Goal: Task Accomplishment & Management: Use online tool/utility

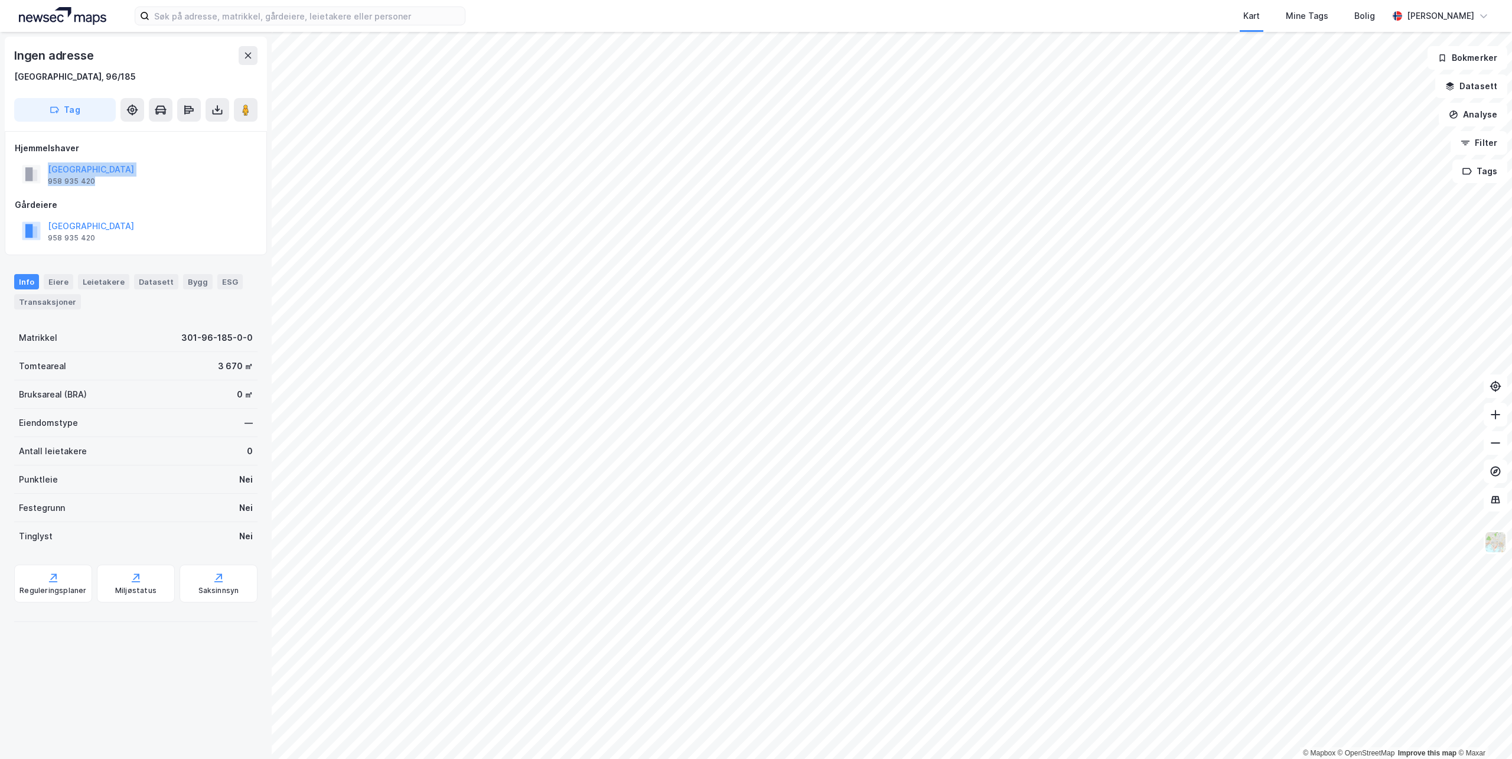
click at [1007, 0] on html "Kart Mine Tags Bolig [PERSON_NAME] © Mapbox © OpenStreetMap Improve this map © …" at bounding box center [756, 379] width 1512 height 759
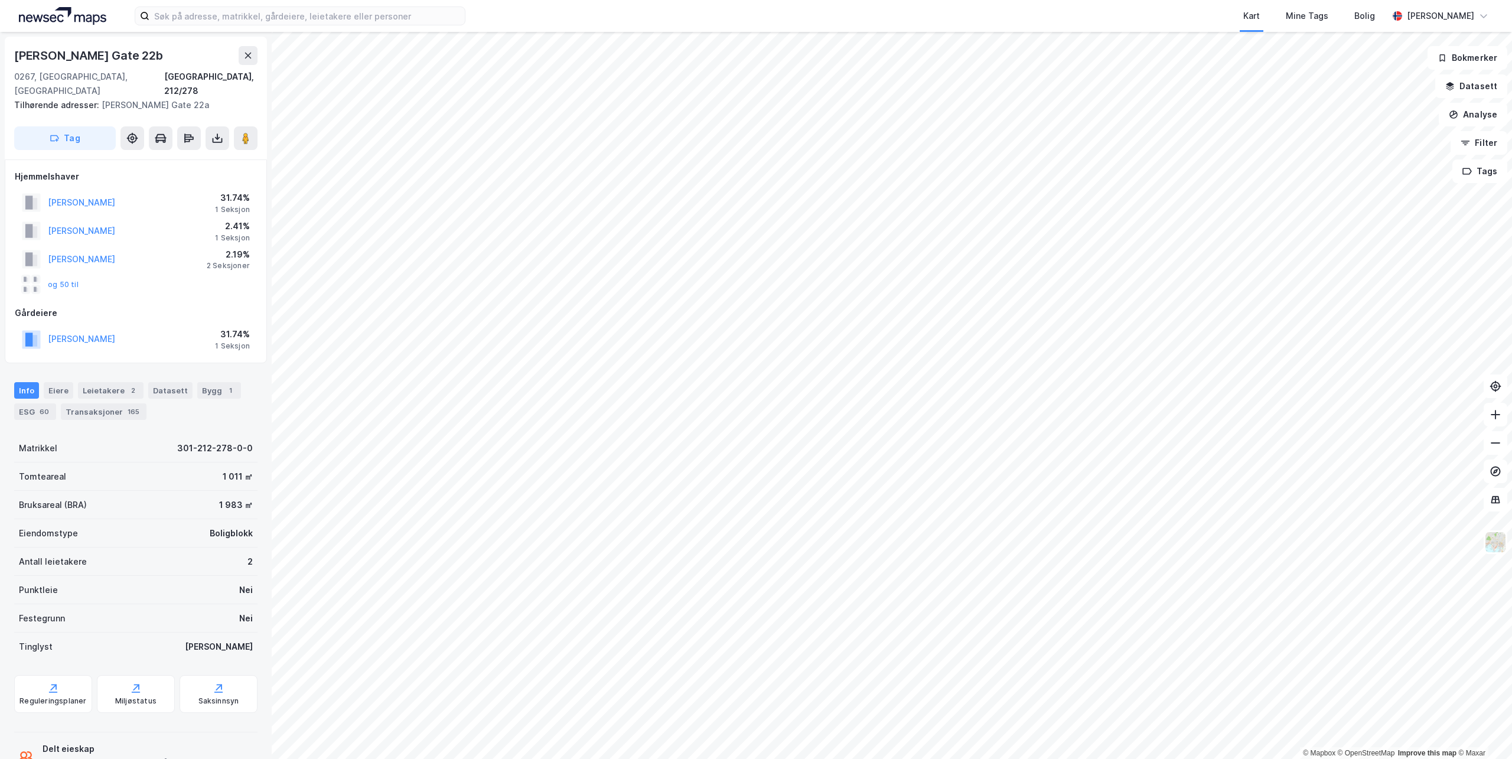
drag, startPoint x: 175, startPoint y: 64, endPoint x: 0, endPoint y: 63, distance: 175.5
click at [0, 63] on div "Erling [STREET_ADDRESS], 212/278 Tilhørende adresser: [PERSON_NAME][GEOGRAPHIC_…" at bounding box center [136, 395] width 272 height 727
copy div "[PERSON_NAME] Gate 22b"
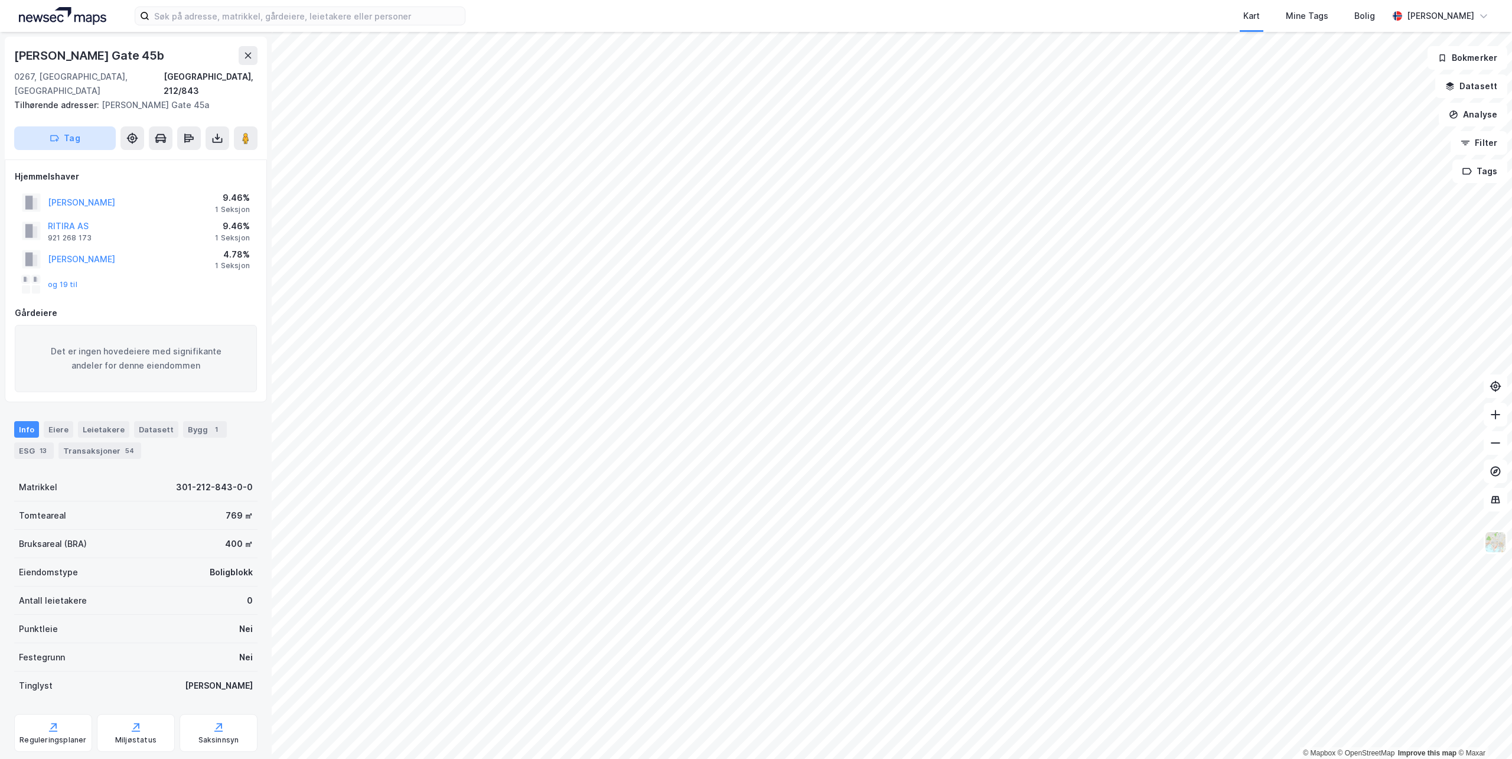
click at [61, 126] on button "Tag" at bounding box center [65, 138] width 102 height 24
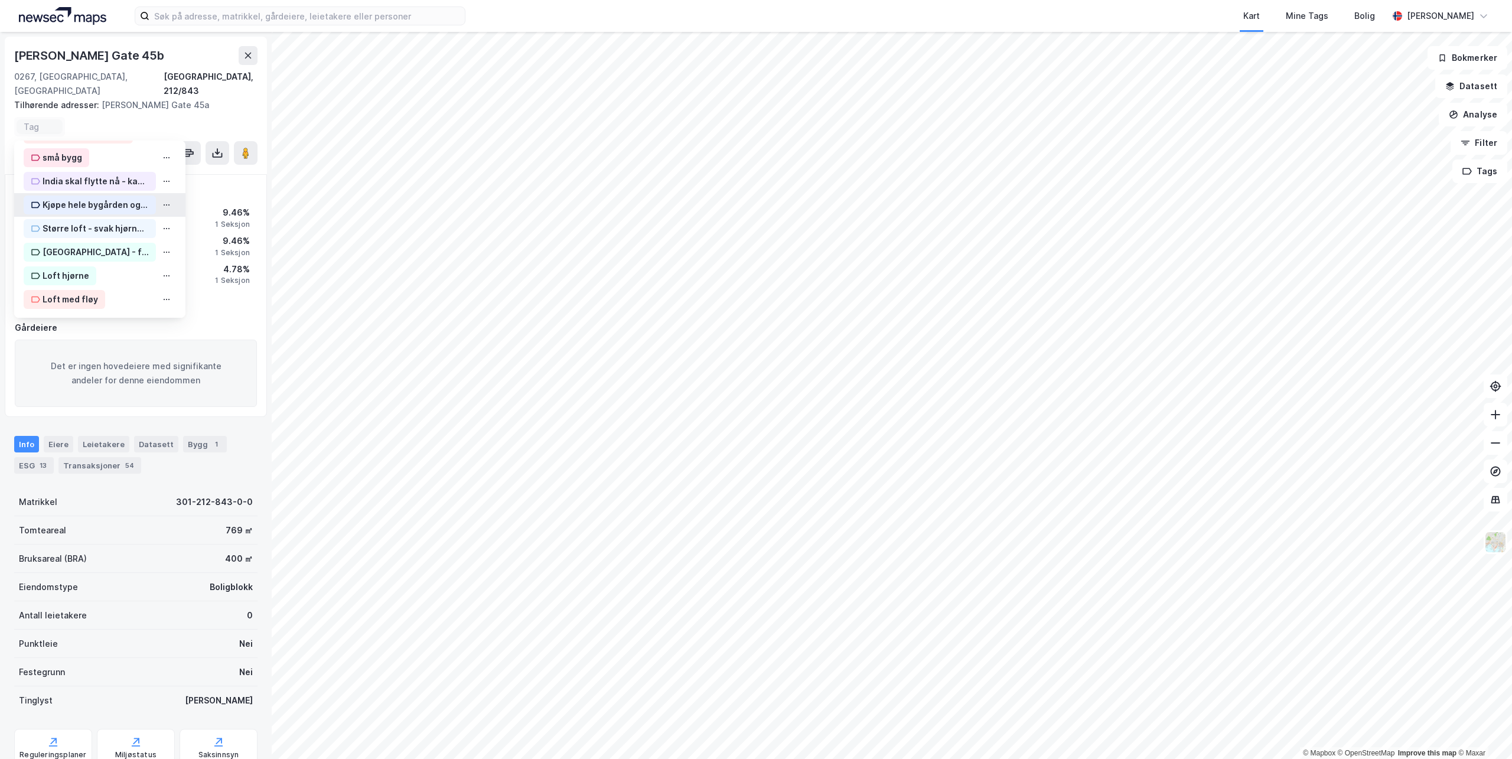
scroll to position [87, 0]
click at [75, 268] on div "Loft hjørne" at bounding box center [66, 275] width 47 height 14
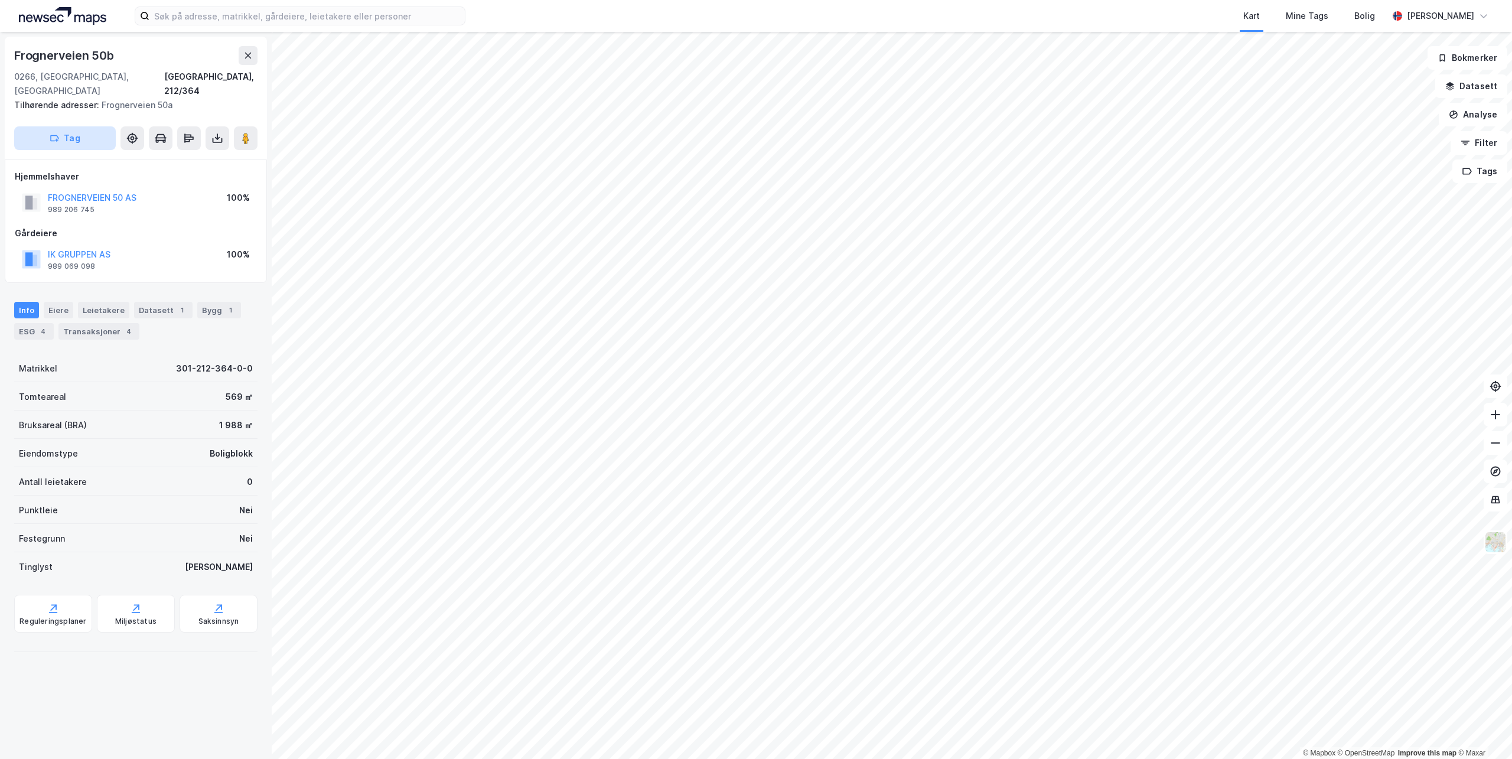
click at [73, 126] on button "Tag" at bounding box center [65, 138] width 102 height 24
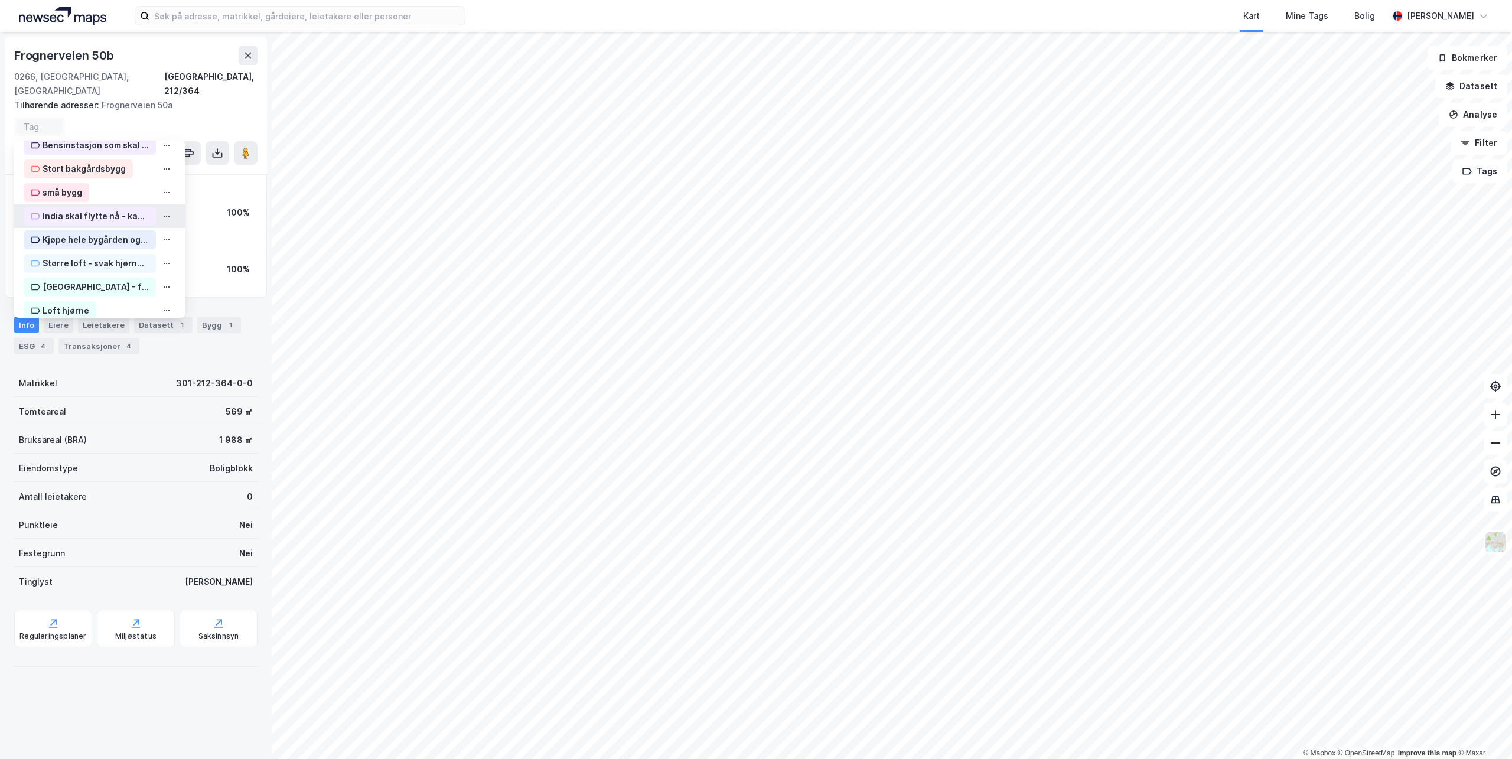
scroll to position [87, 0]
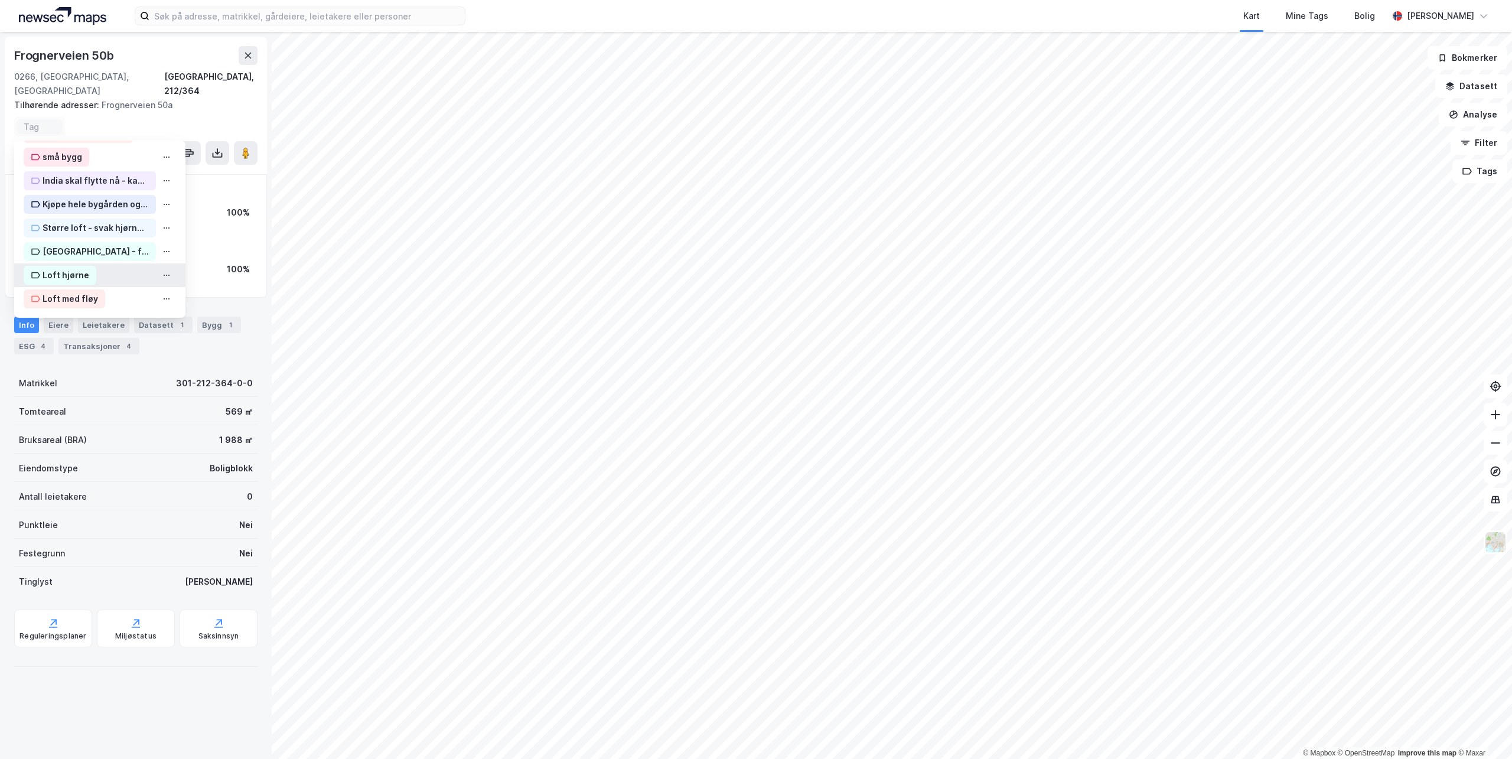
click at [73, 268] on div "Loft hjørne" at bounding box center [66, 275] width 47 height 14
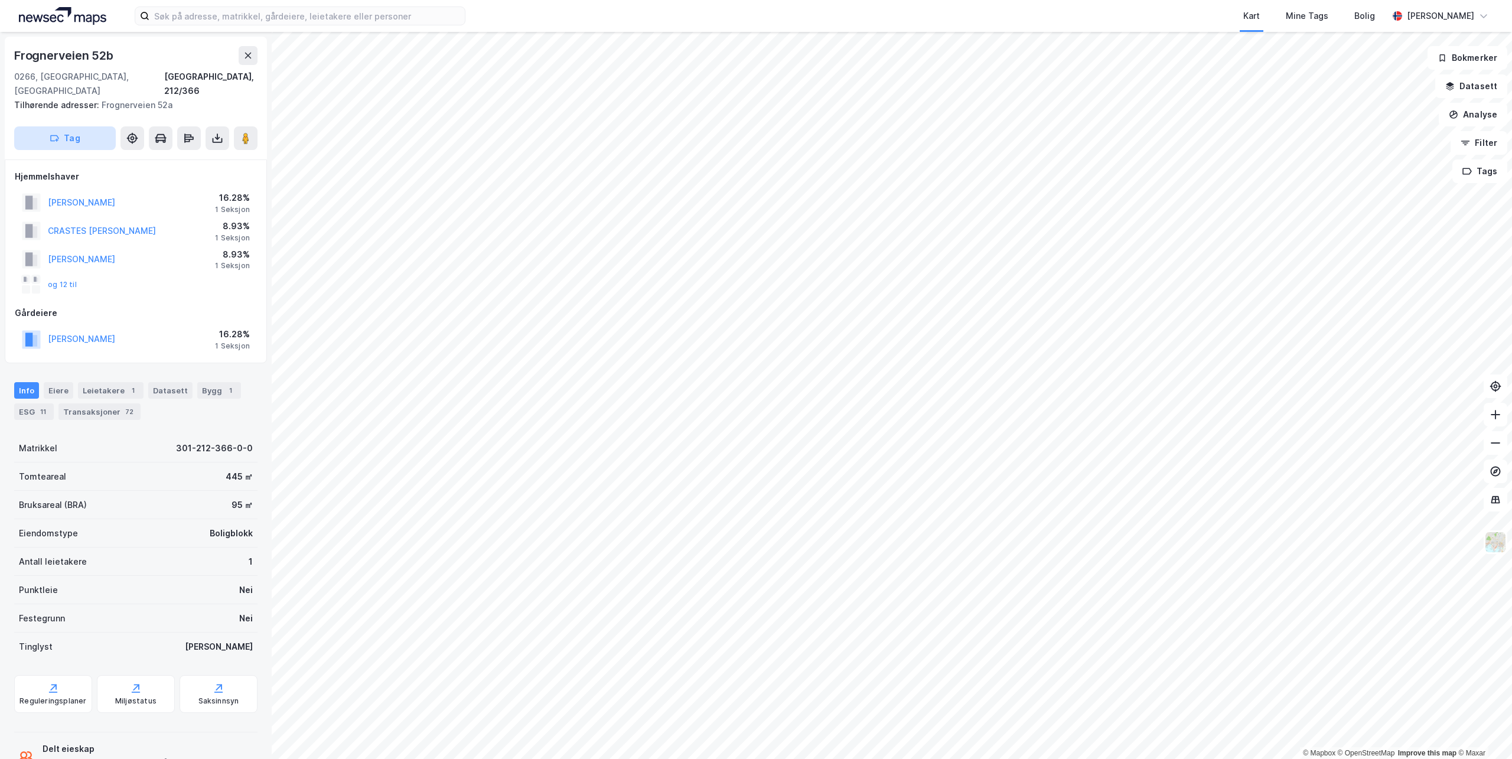
click at [93, 131] on button "Tag" at bounding box center [65, 138] width 102 height 24
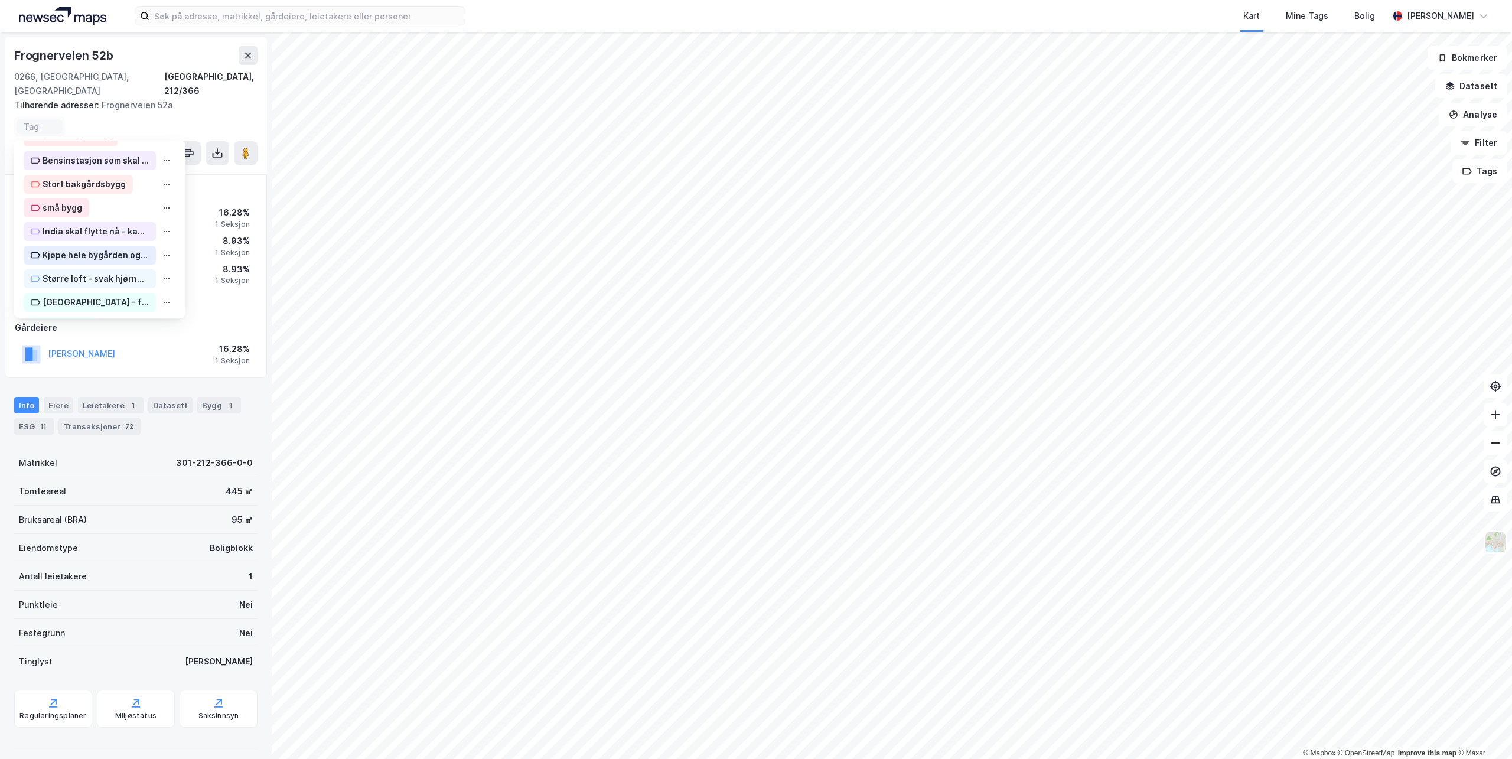
scroll to position [87, 0]
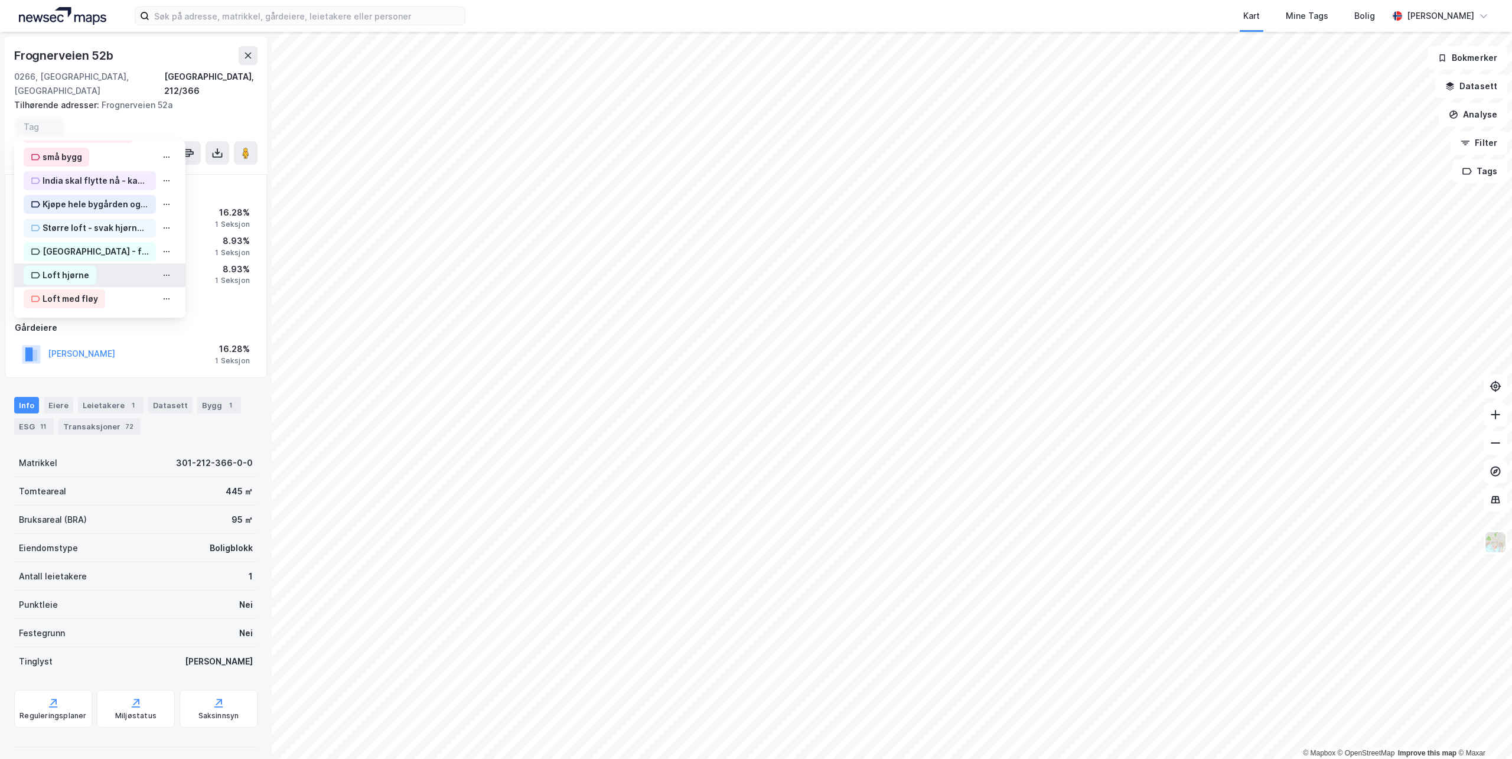
click at [99, 263] on div "Loft hjørne" at bounding box center [99, 275] width 171 height 24
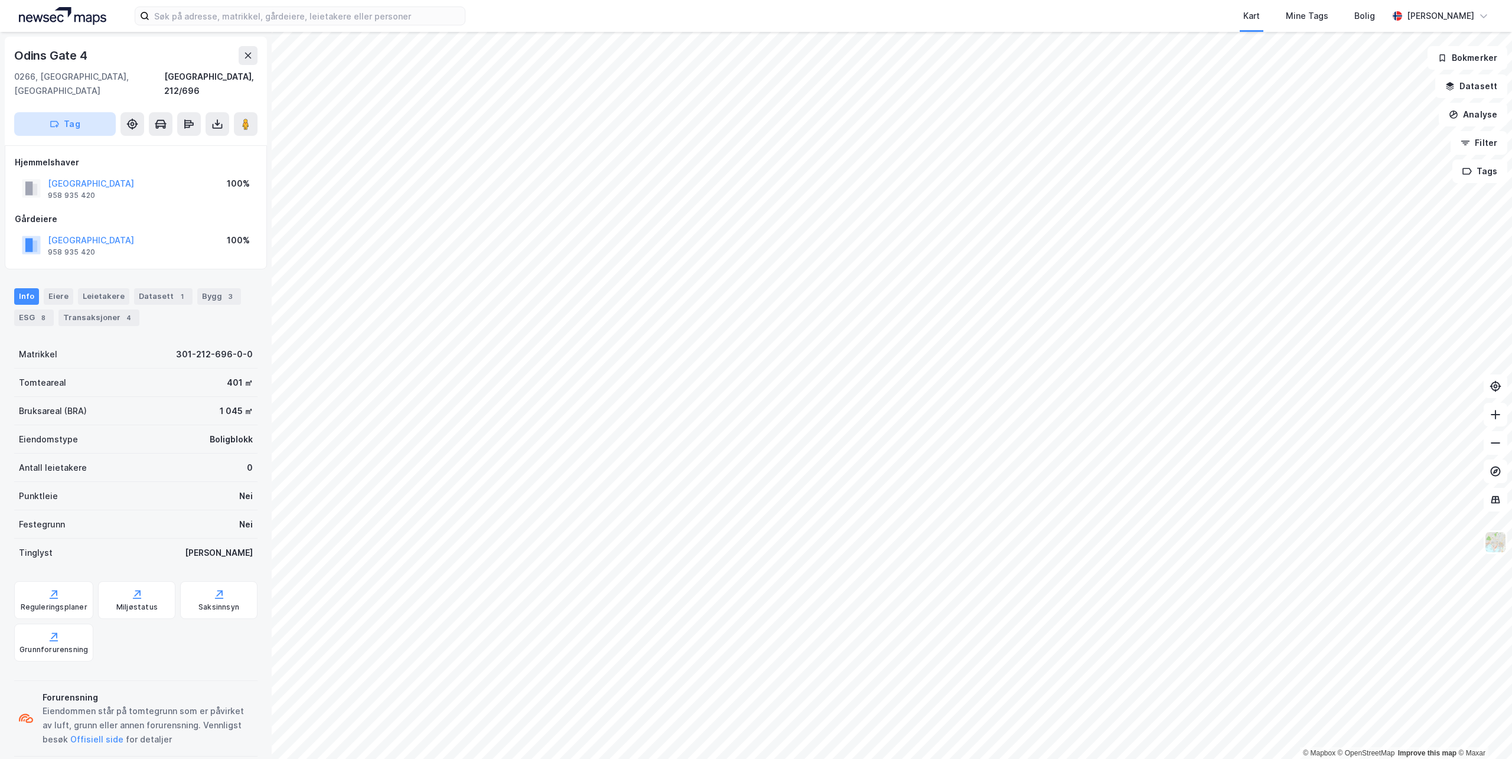
click at [51, 119] on icon "button" at bounding box center [54, 123] width 9 height 9
type input "loft enkel"
click at [82, 148] on div "loft enkel" at bounding box center [97, 155] width 40 height 14
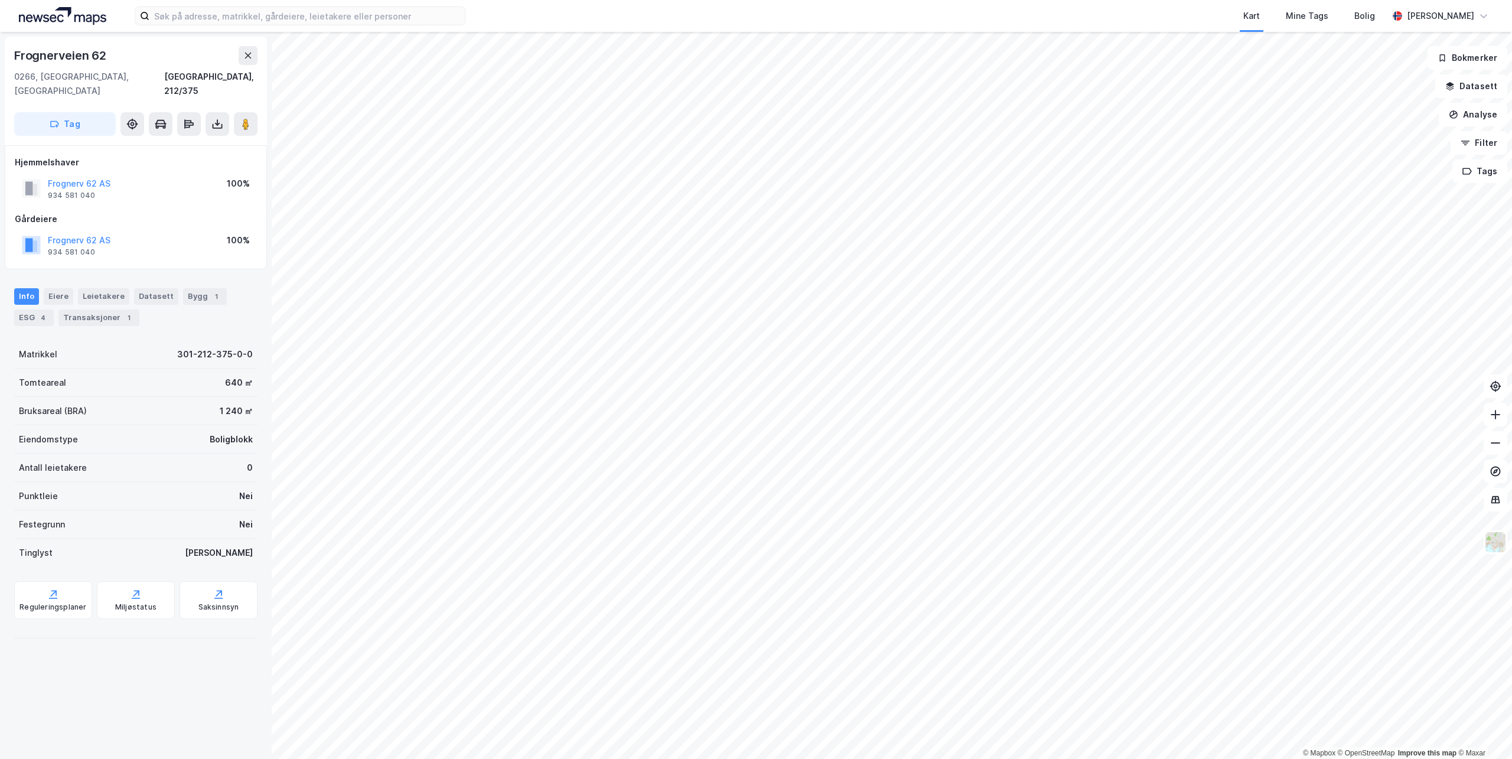
click at [82, 112] on button "Tag" at bounding box center [65, 124] width 102 height 24
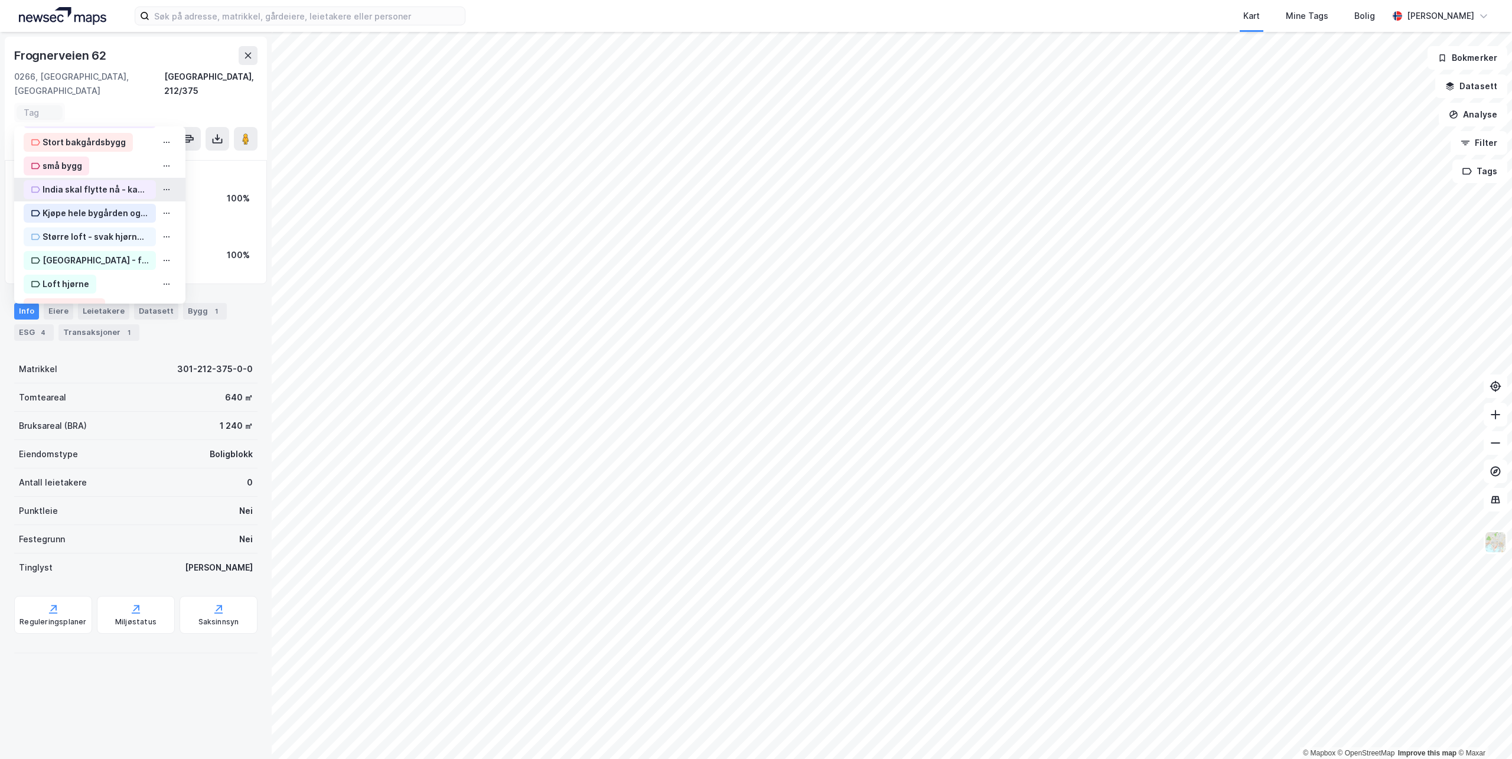
scroll to position [111, 0]
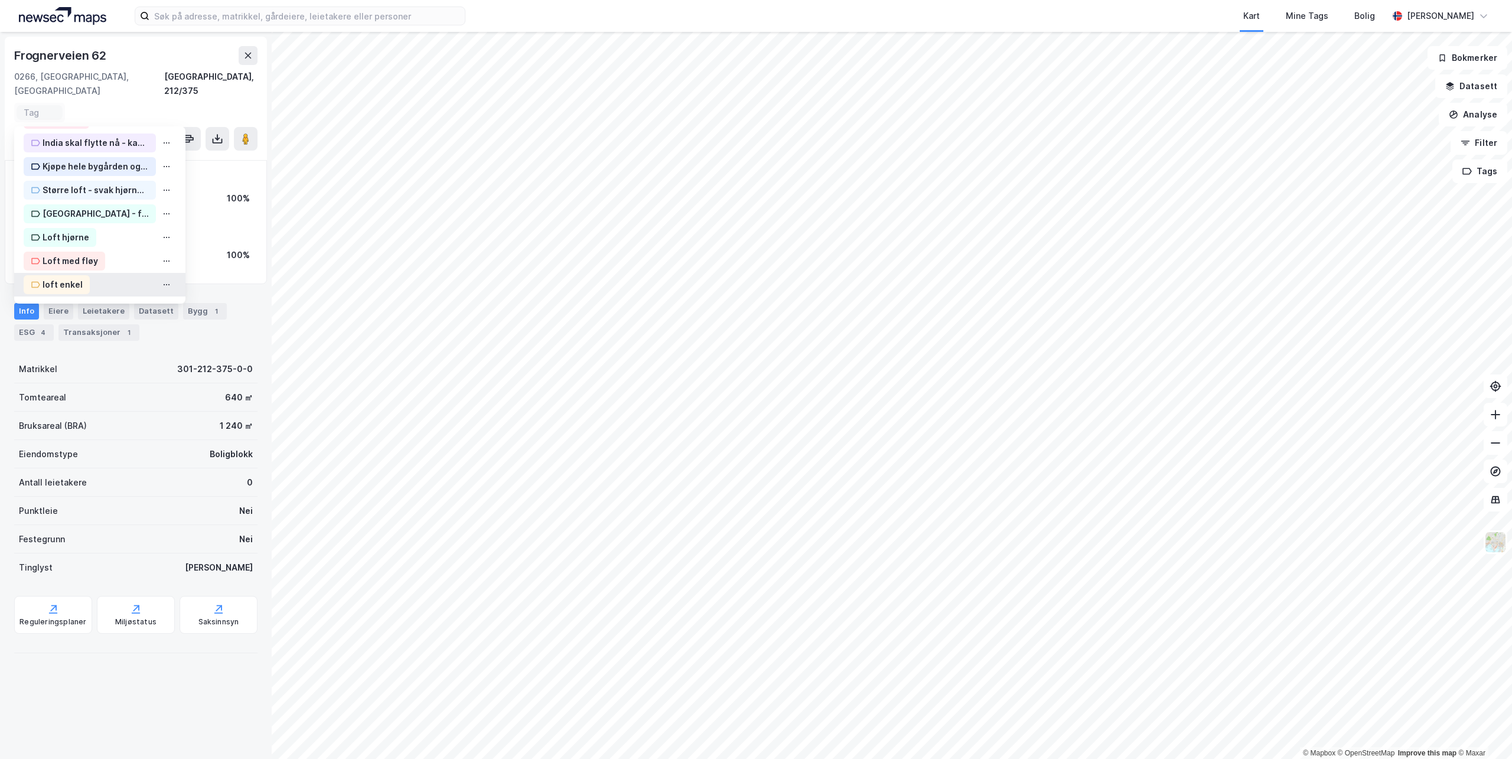
click at [74, 278] on div "loft enkel" at bounding box center [63, 285] width 40 height 14
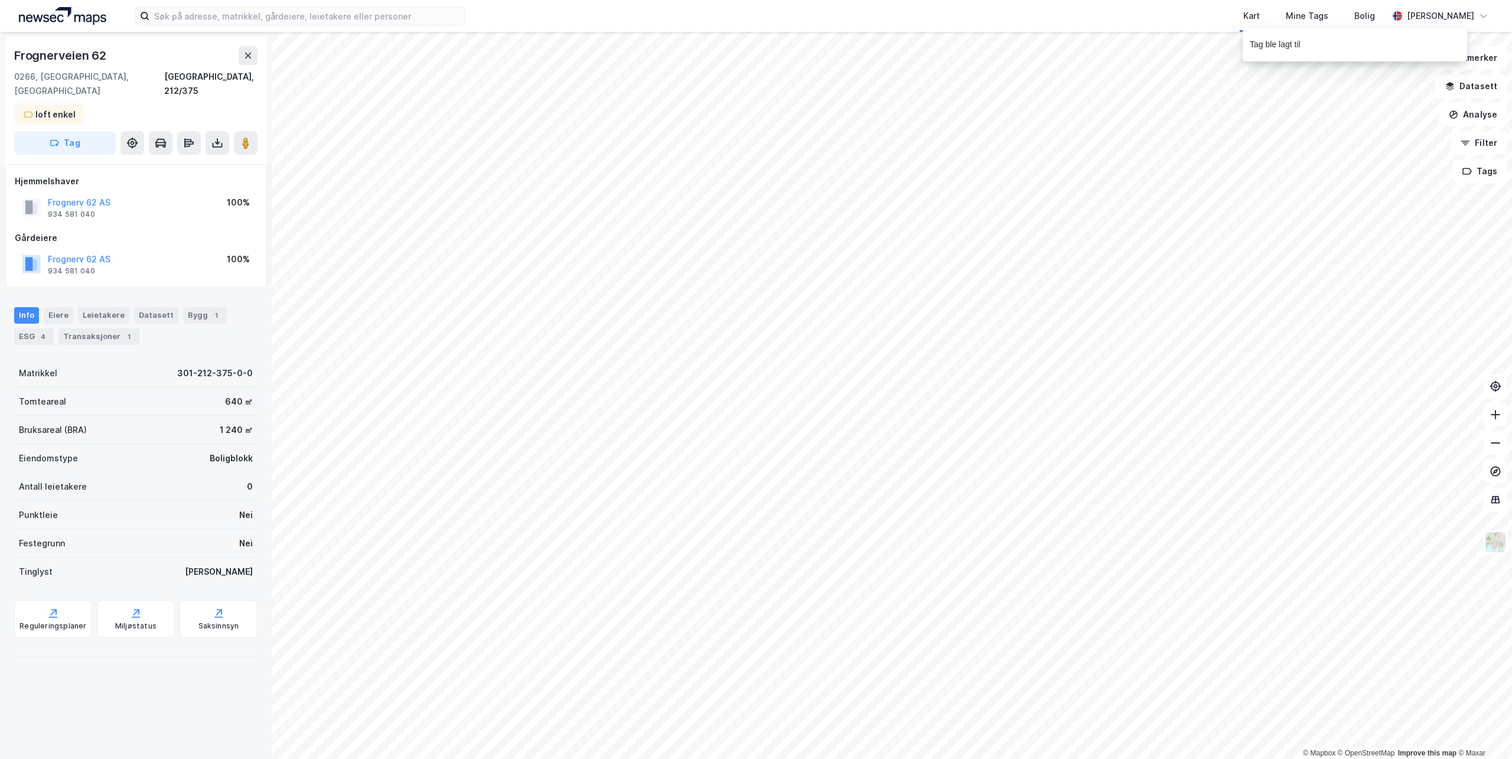
click at [58, 108] on div "loft enkel" at bounding box center [55, 115] width 40 height 14
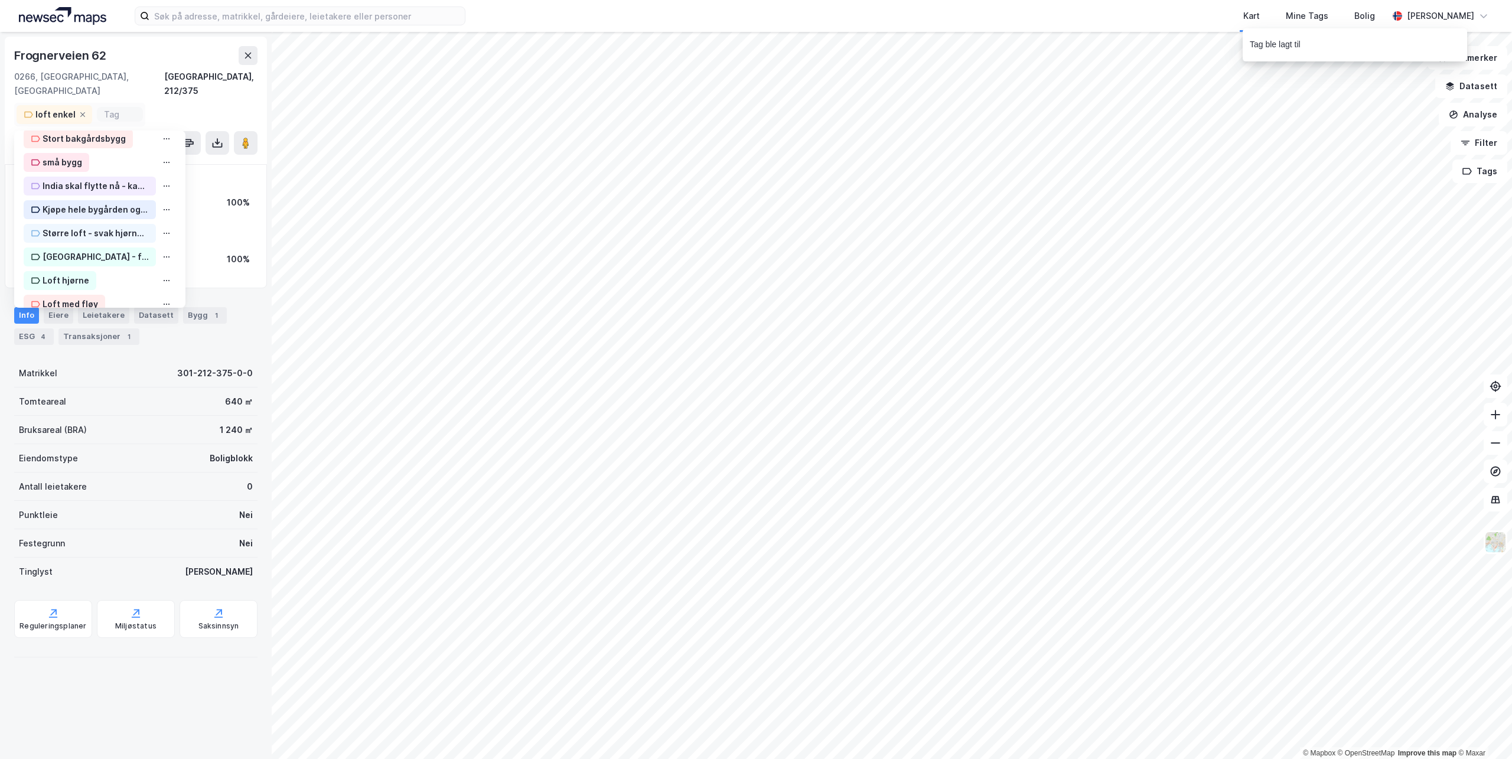
scroll to position [126, 0]
click at [76, 258] on div "Loft hjørne" at bounding box center [66, 265] width 47 height 14
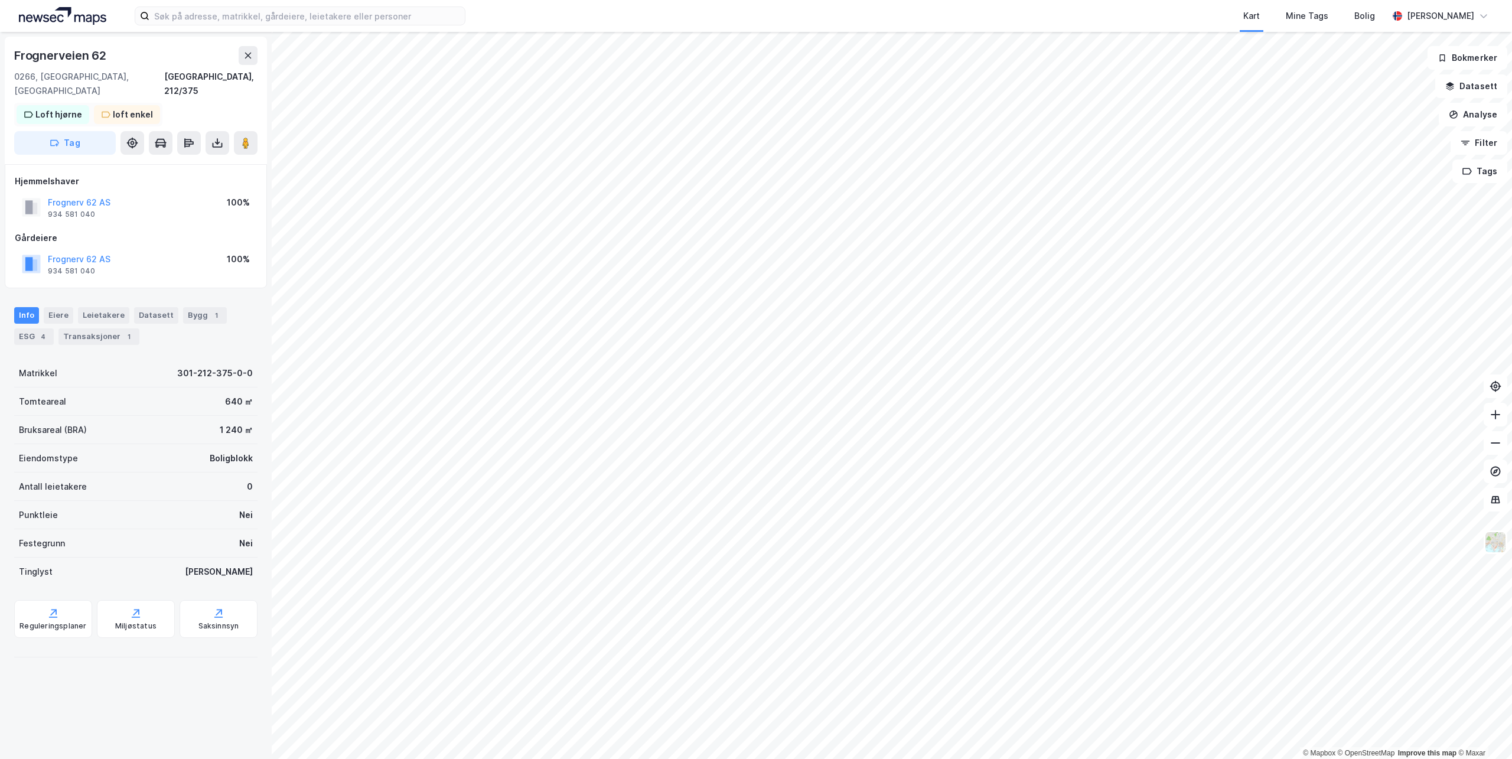
click at [75, 108] on div "Loft hjørne" at bounding box center [58, 115] width 47 height 14
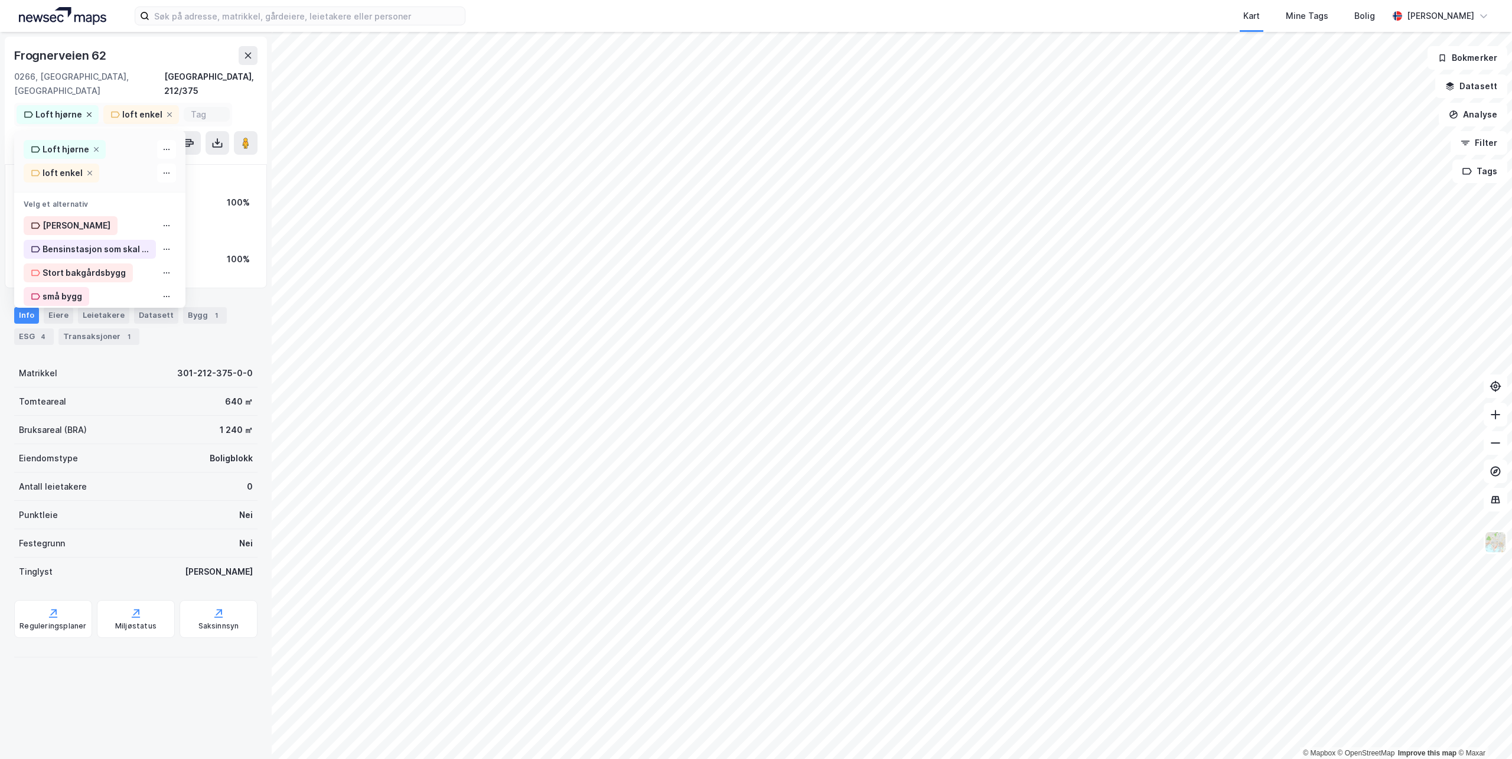
click at [87, 111] on icon at bounding box center [89, 114] width 7 height 7
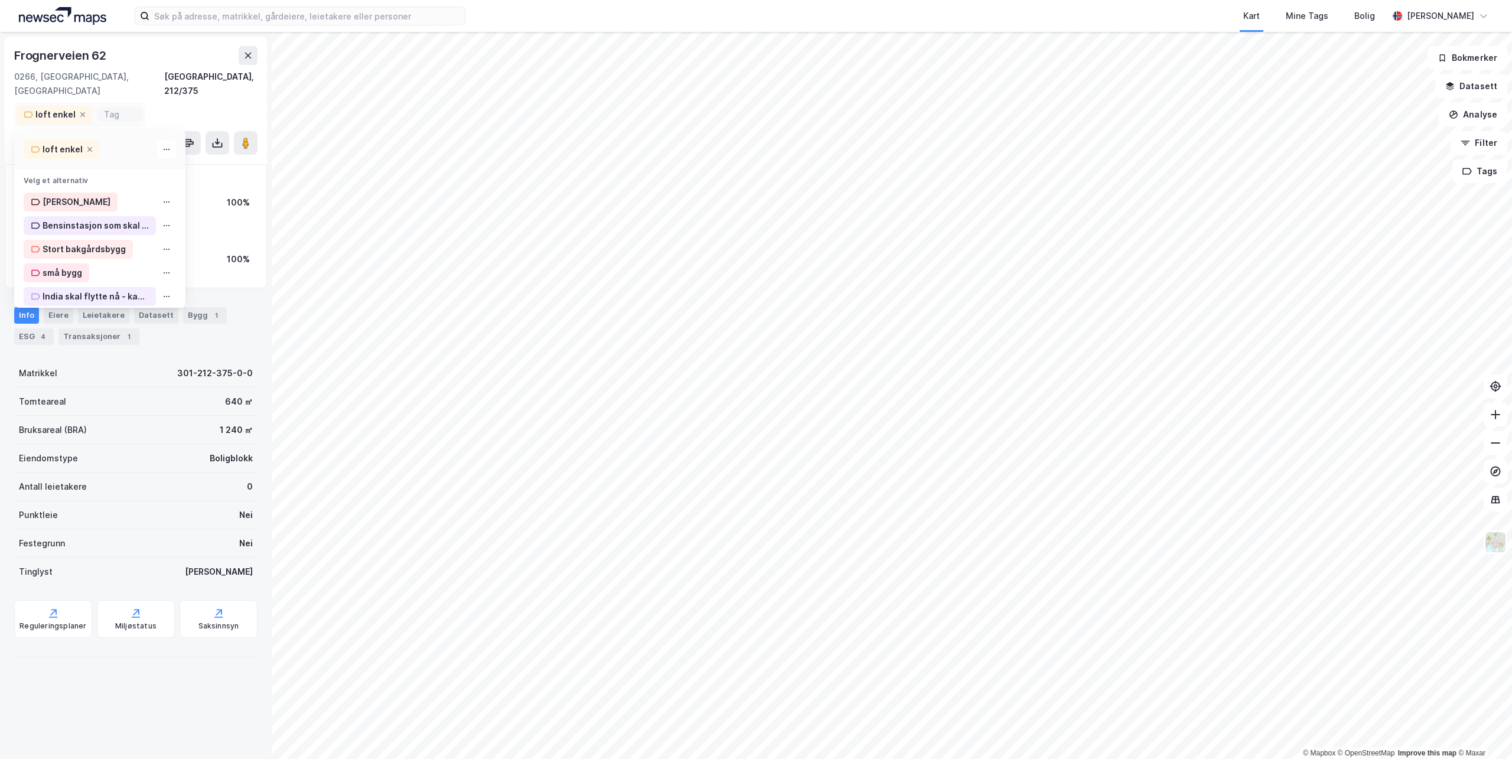
click at [66, 108] on div "loft enkel" at bounding box center [55, 115] width 40 height 14
click at [100, 107] on div at bounding box center [120, 114] width 46 height 15
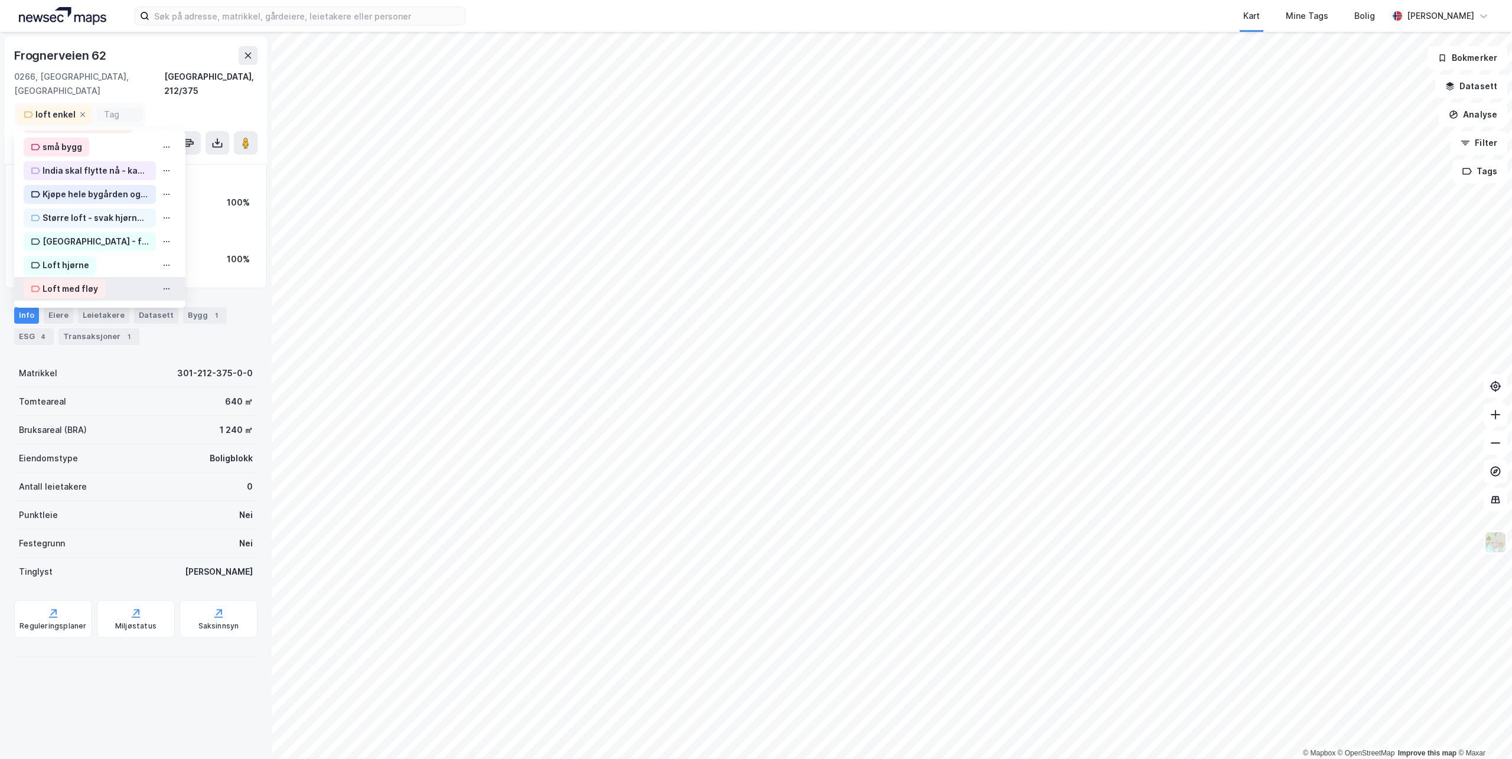
click at [92, 282] on div "Loft med fløy" at bounding box center [71, 289] width 56 height 14
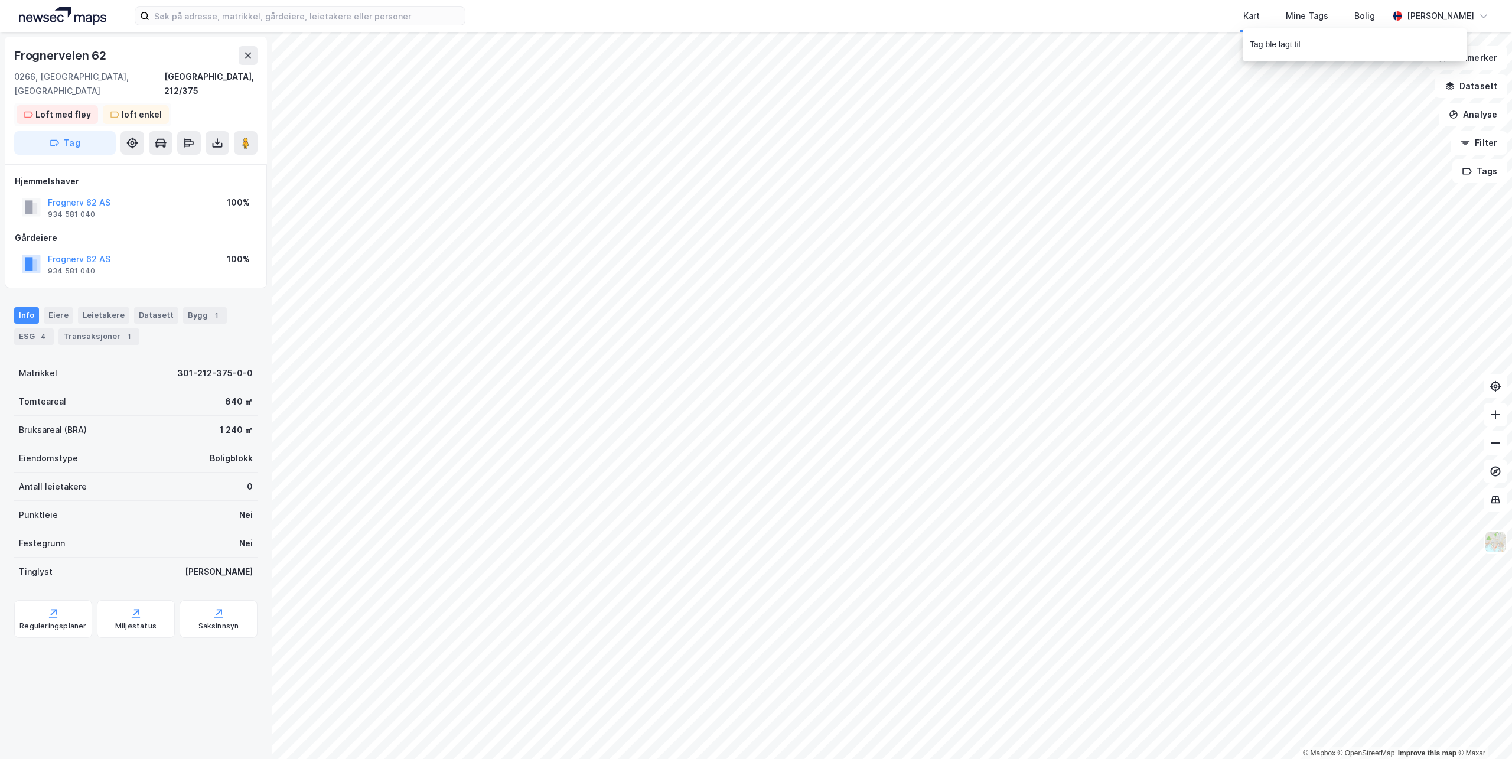
click at [146, 108] on div "loft enkel" at bounding box center [142, 115] width 40 height 14
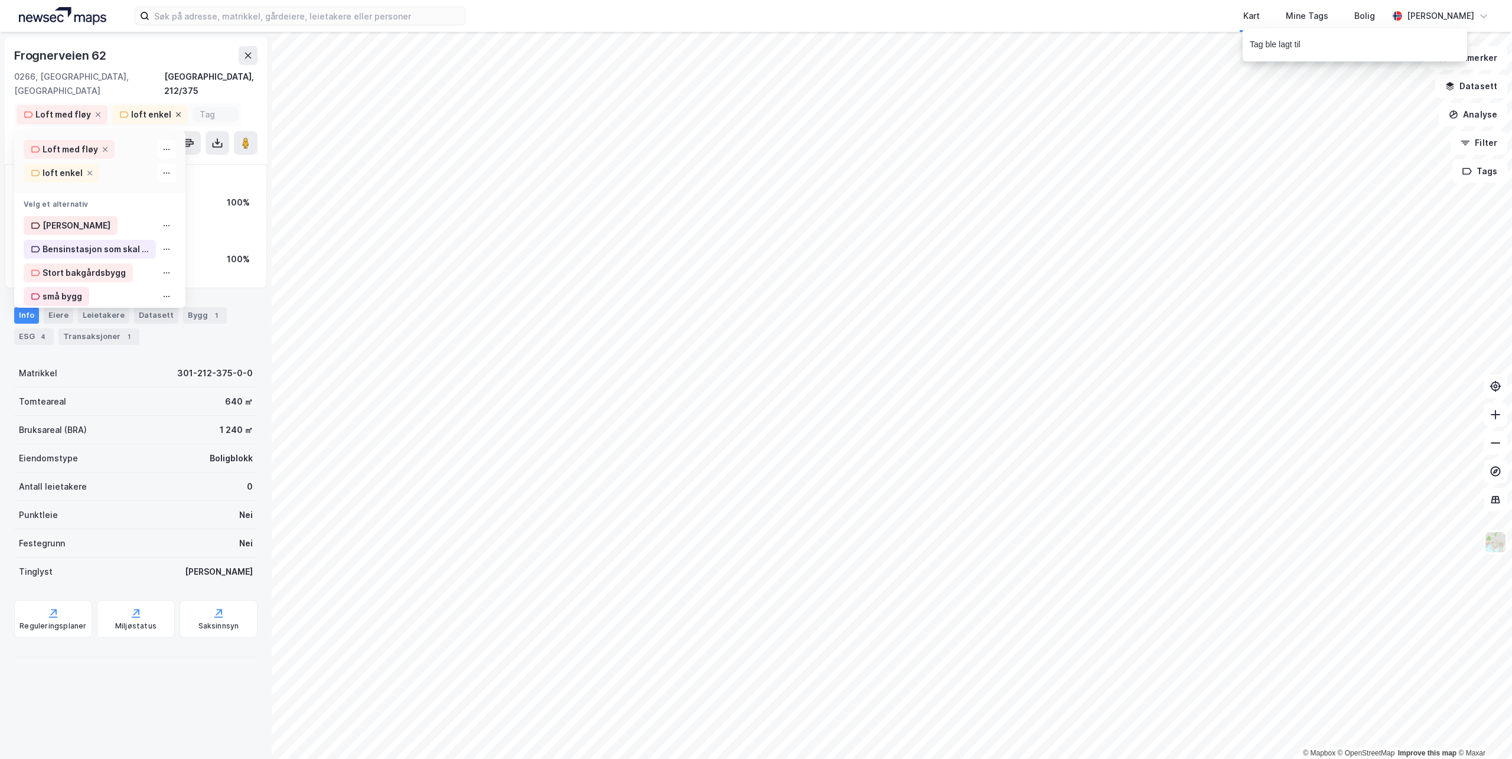
click at [175, 111] on icon at bounding box center [178, 114] width 7 height 7
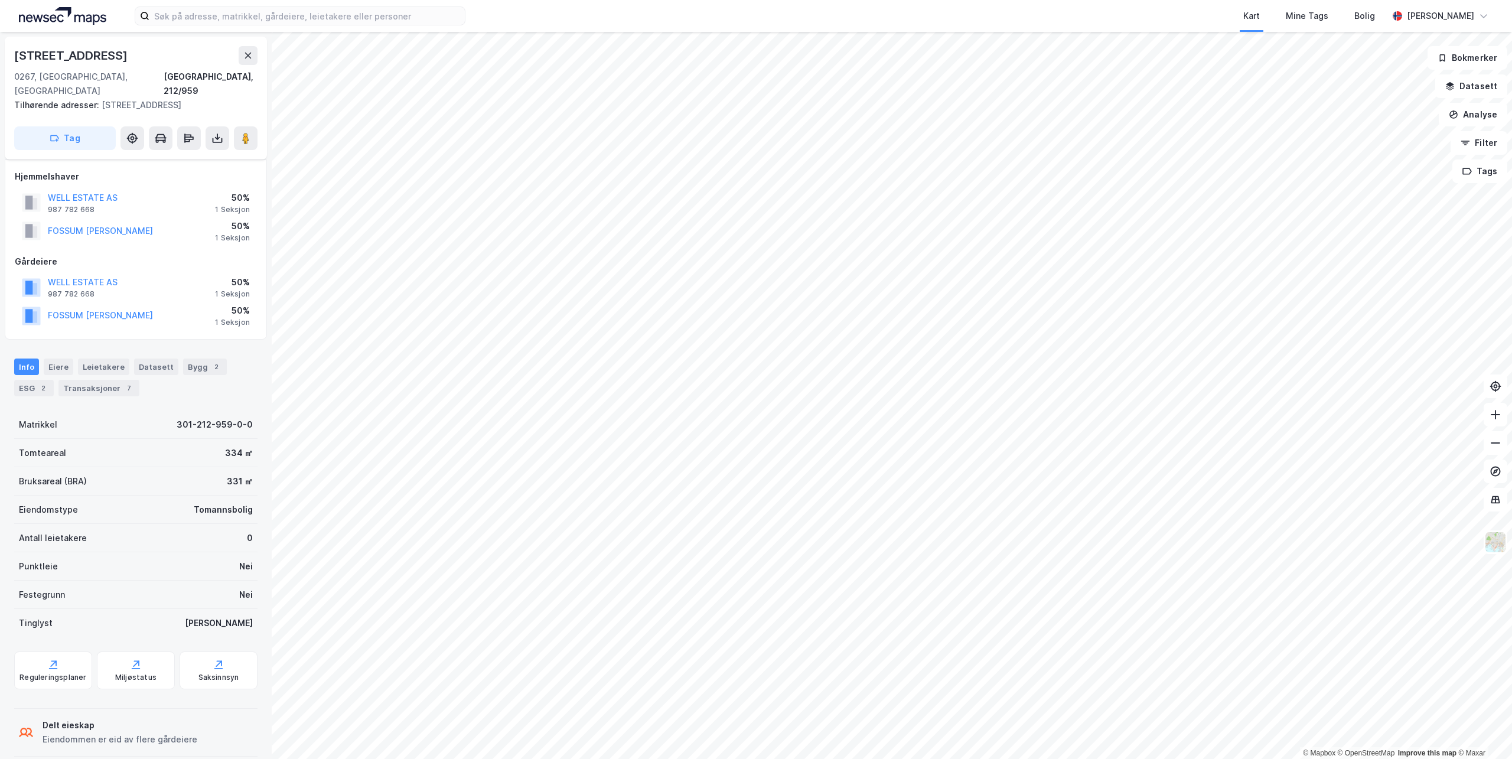
scroll to position [21, 0]
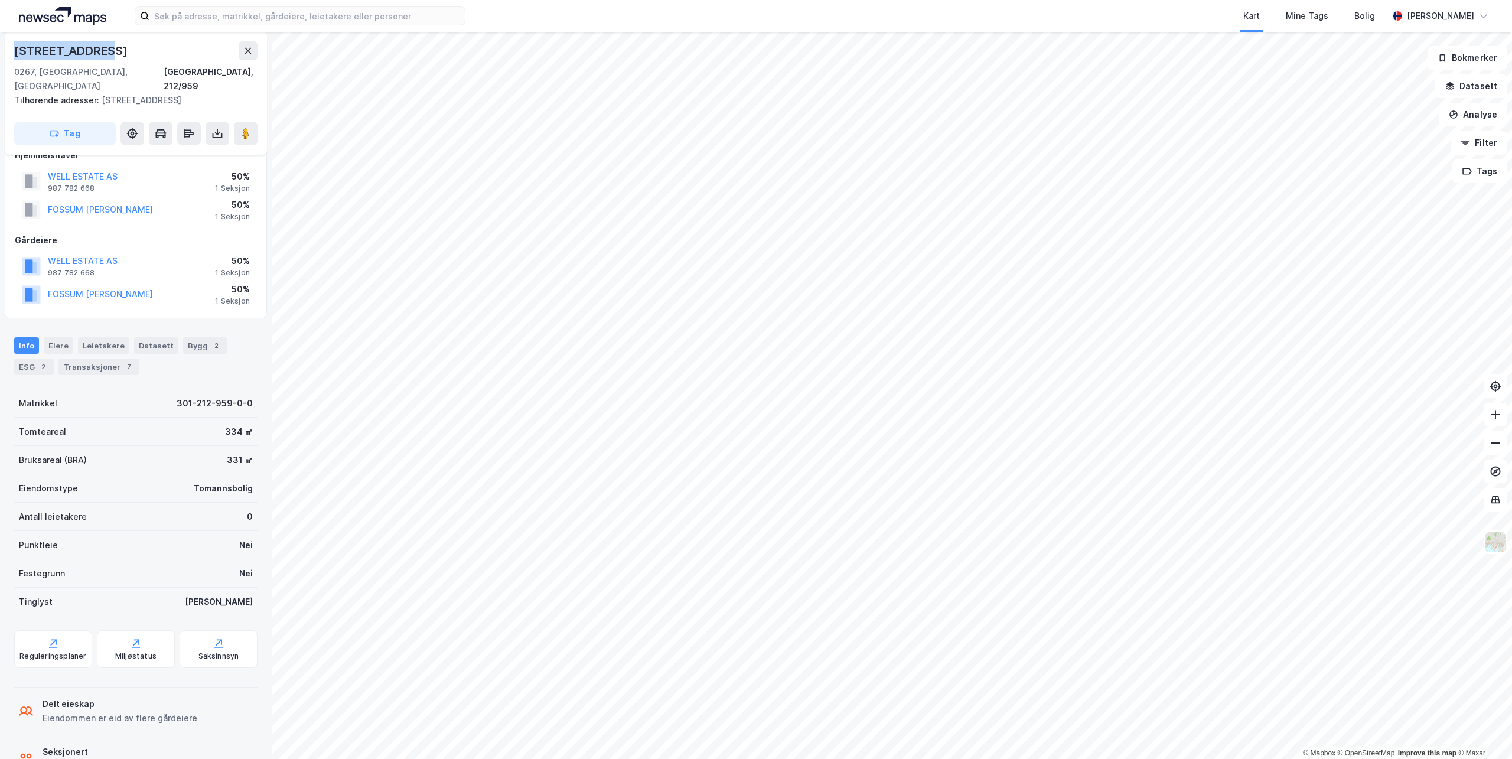
drag, startPoint x: 110, startPoint y: 53, endPoint x: 14, endPoint y: 60, distance: 96.5
click at [14, 60] on div "Solheimgata 4a" at bounding box center [135, 50] width 243 height 19
copy div "Solheimgata 4a"
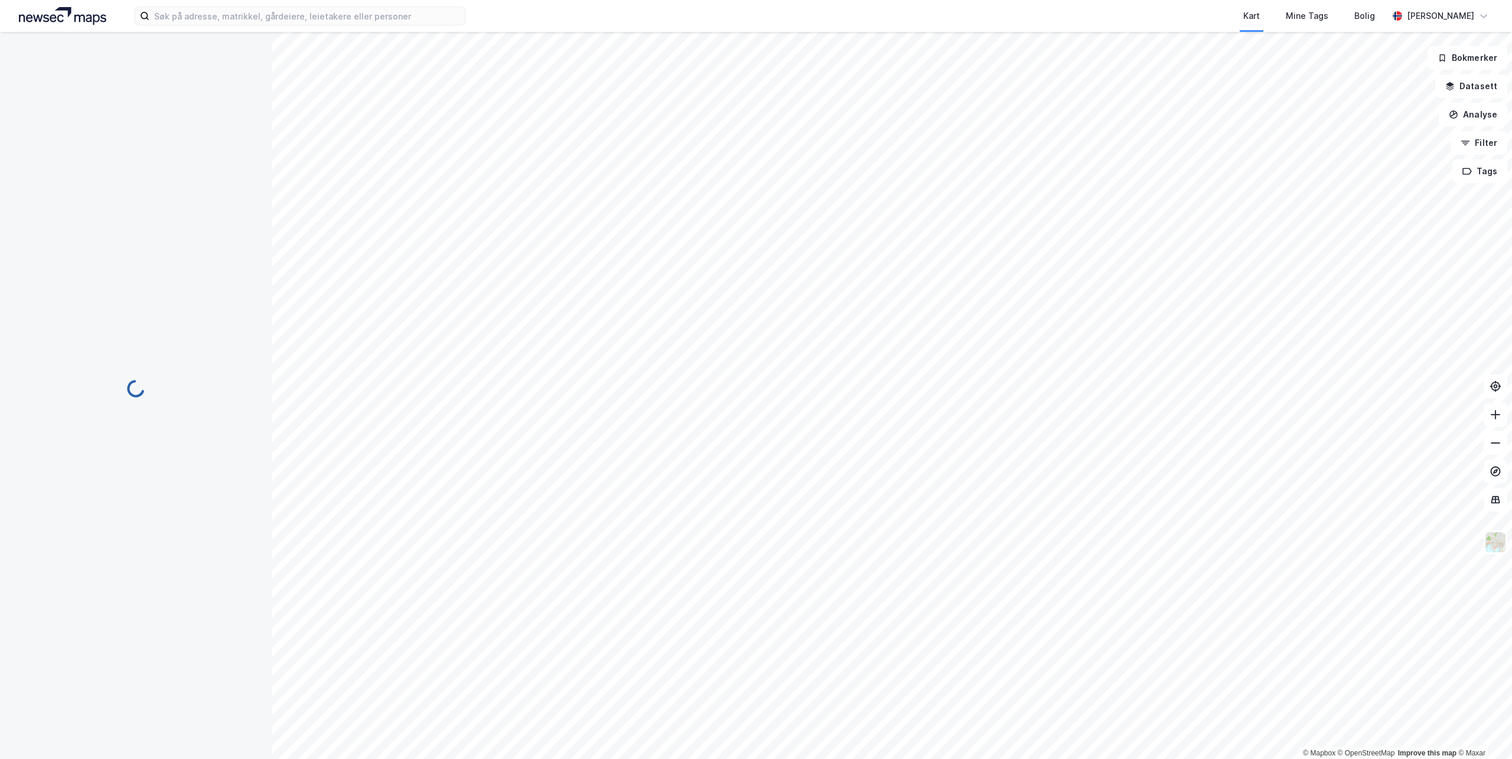
scroll to position [21, 0]
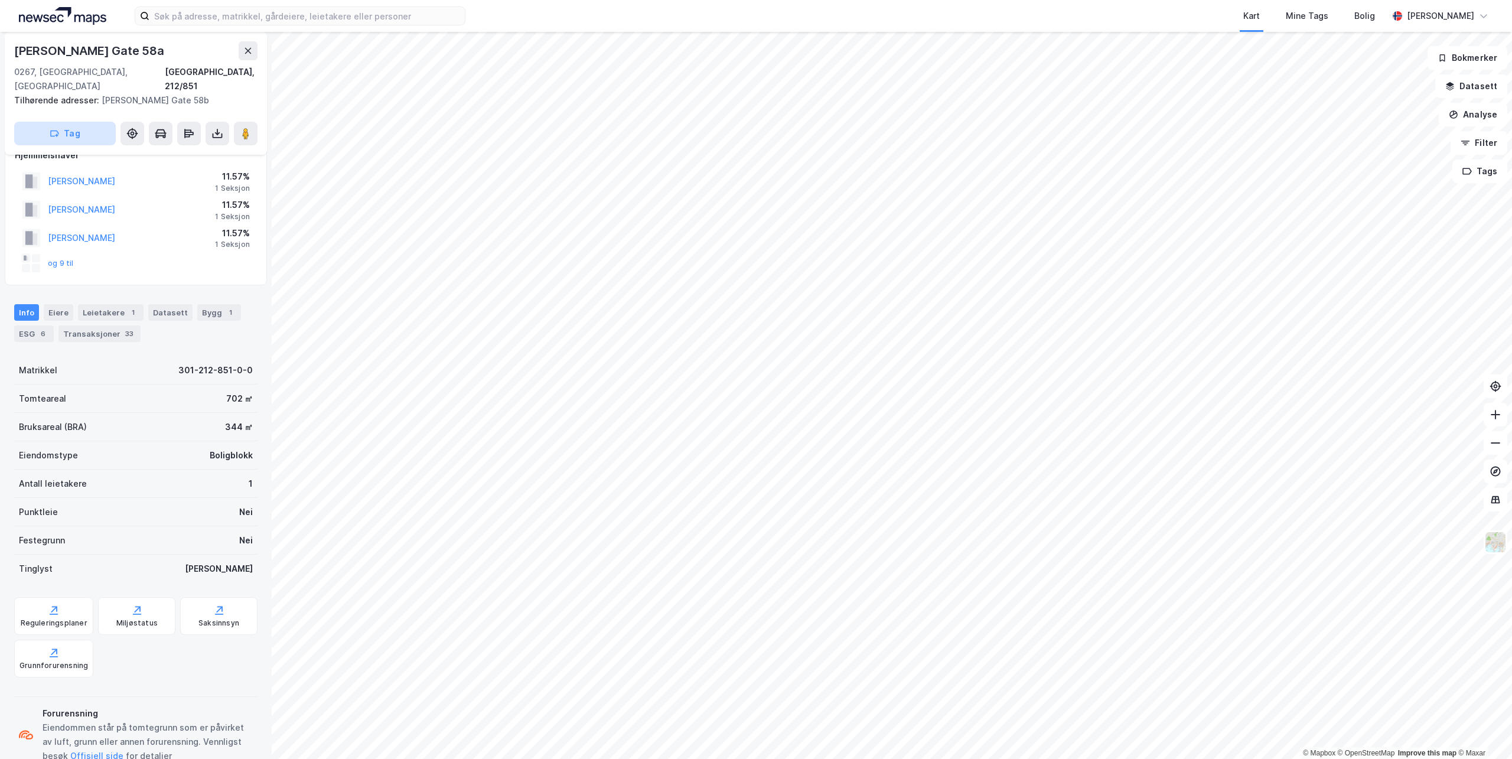
click at [86, 122] on button "Tag" at bounding box center [65, 134] width 102 height 24
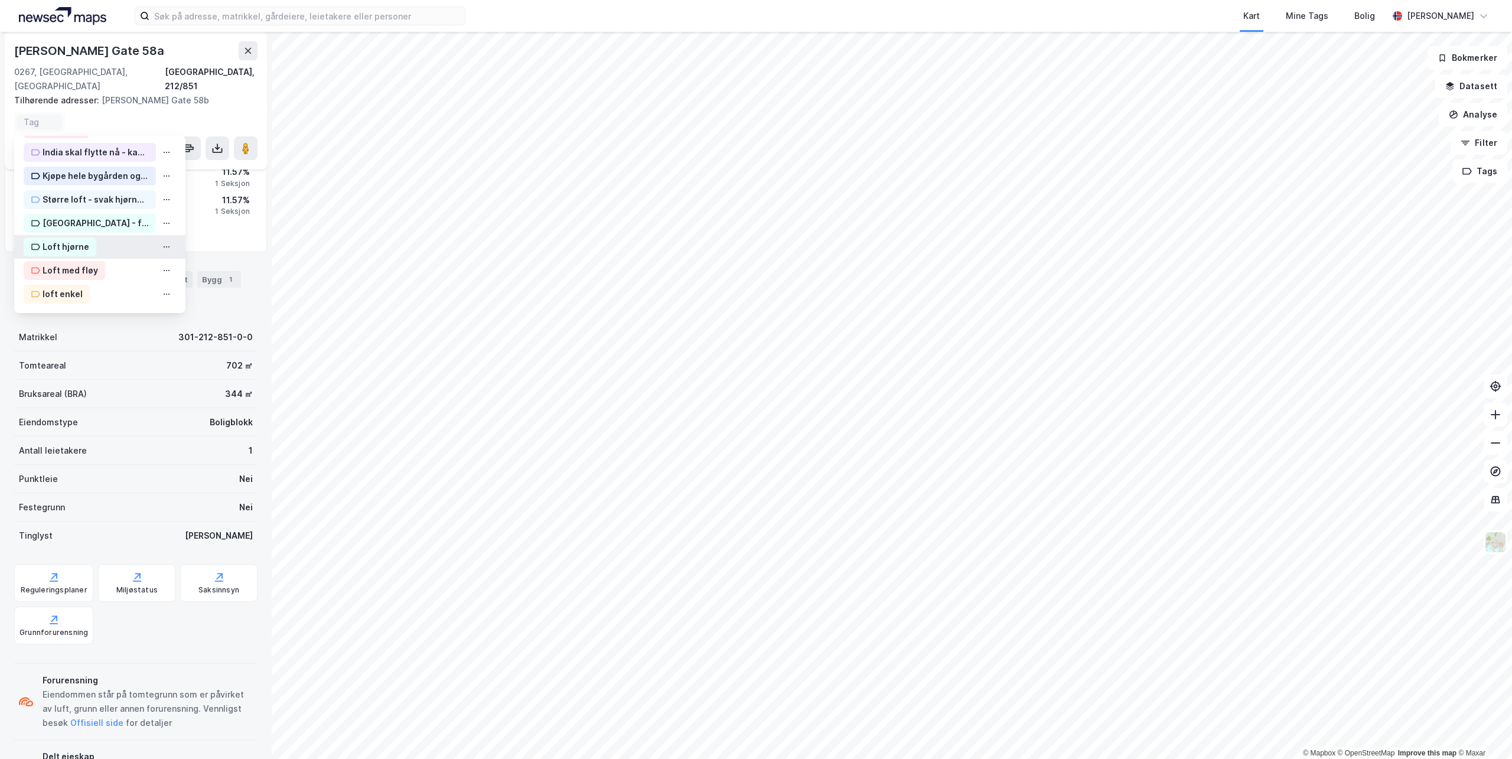
scroll to position [95, 0]
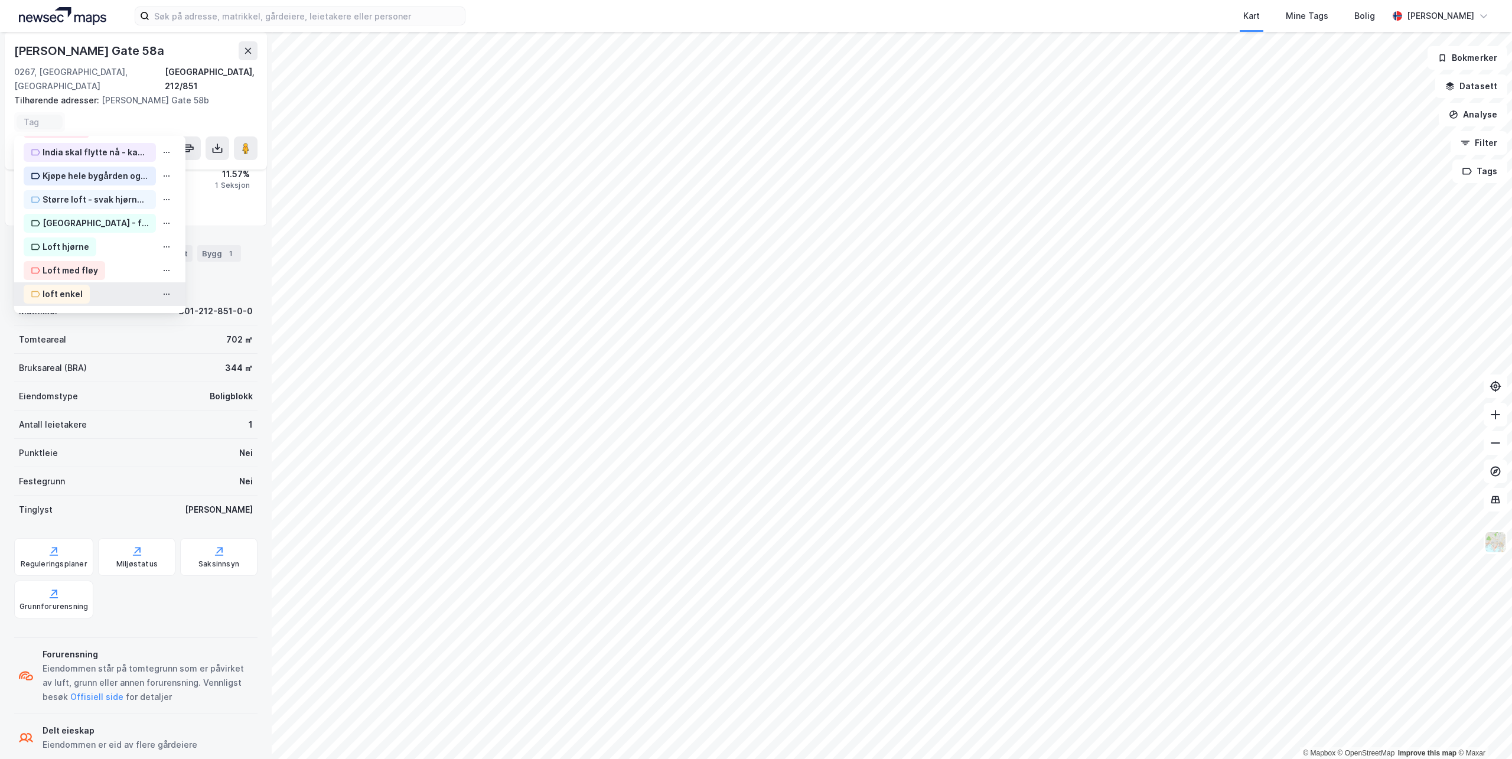
click at [62, 287] on div "loft enkel" at bounding box center [63, 294] width 40 height 14
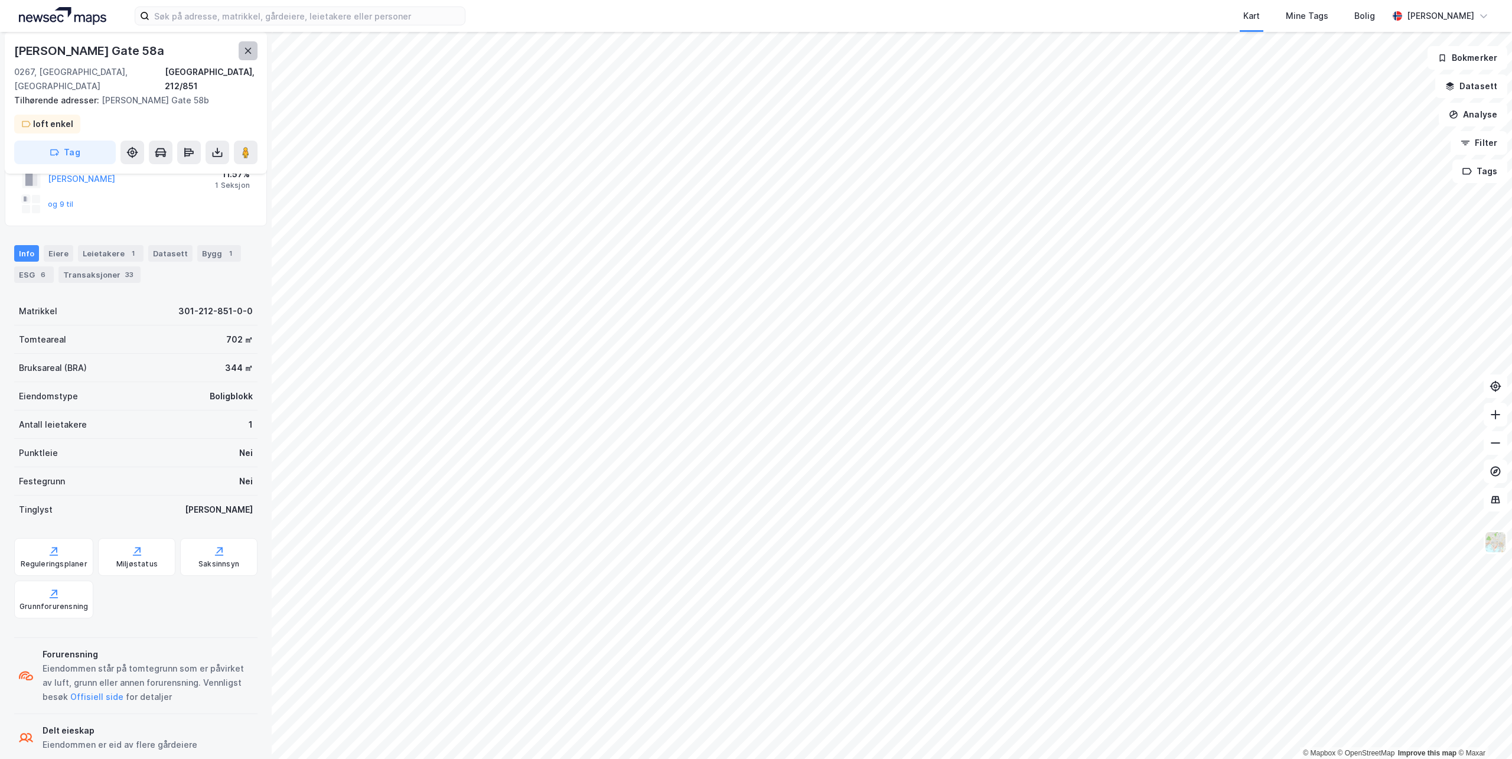
click at [246, 45] on button at bounding box center [248, 50] width 19 height 19
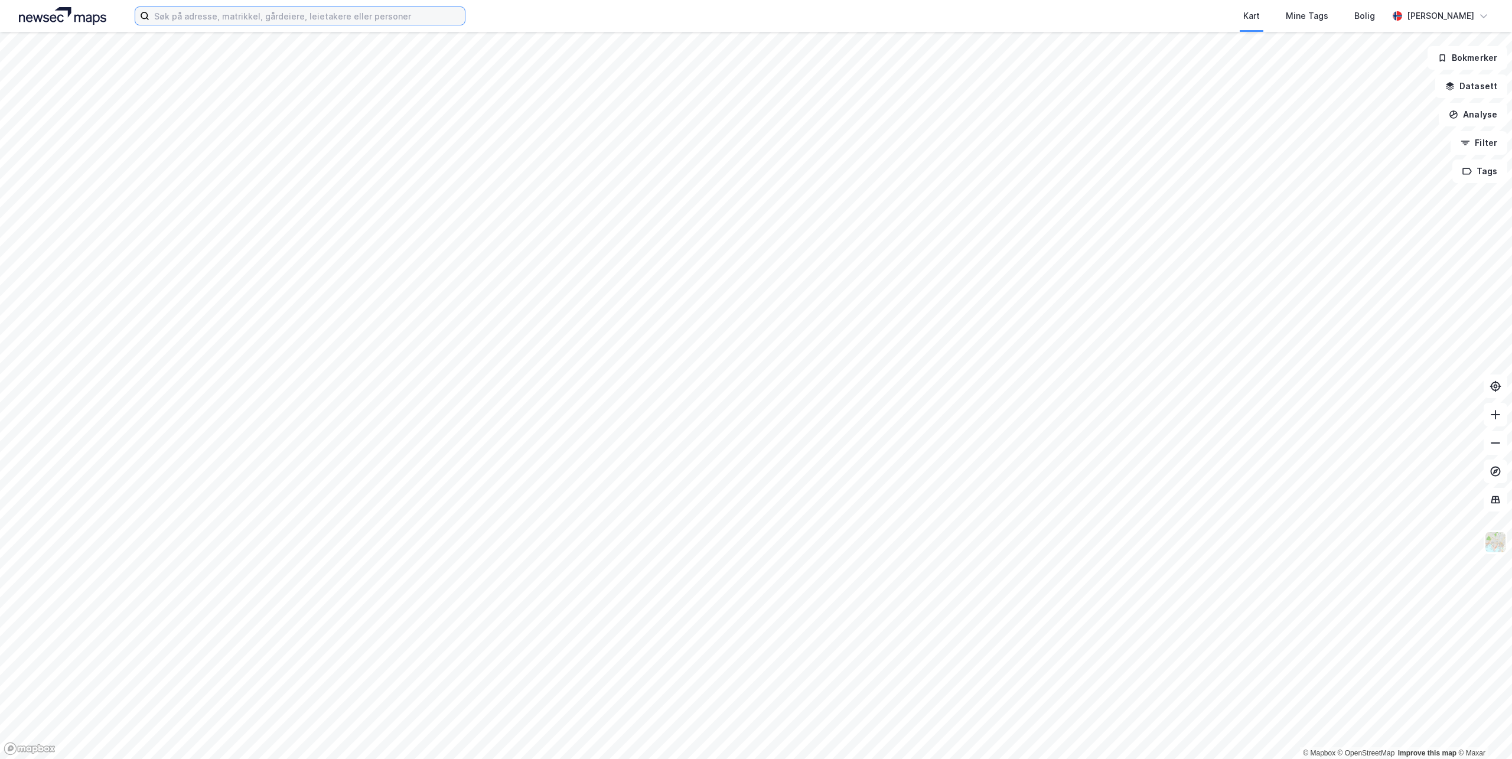
click at [268, 16] on input at bounding box center [306, 16] width 315 height 18
